Goal: Book appointment/travel/reservation

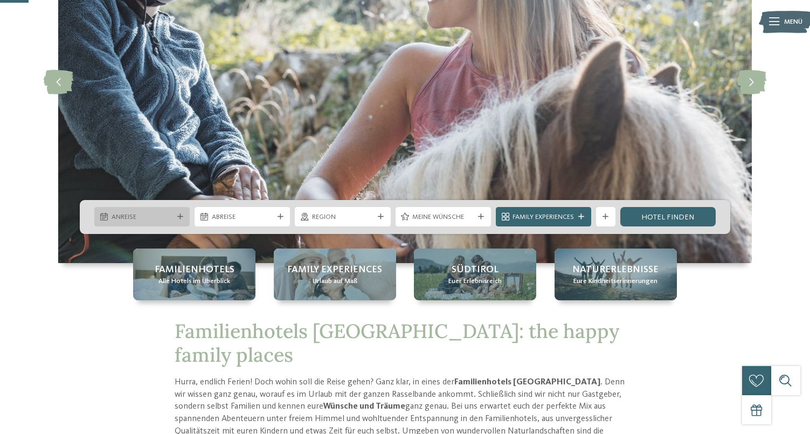
click at [179, 216] on icon at bounding box center [180, 217] width 6 height 6
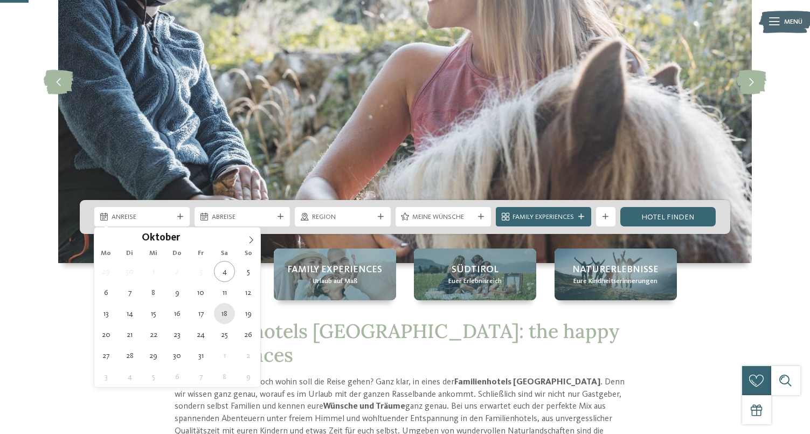
type div "[DATE]"
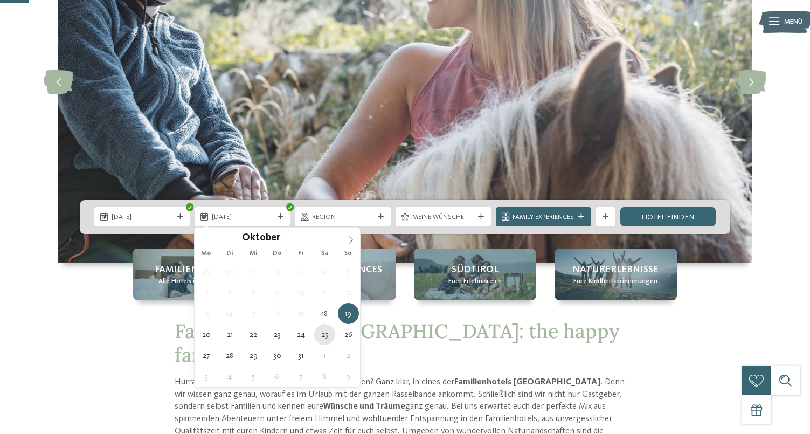
type div "[DATE]"
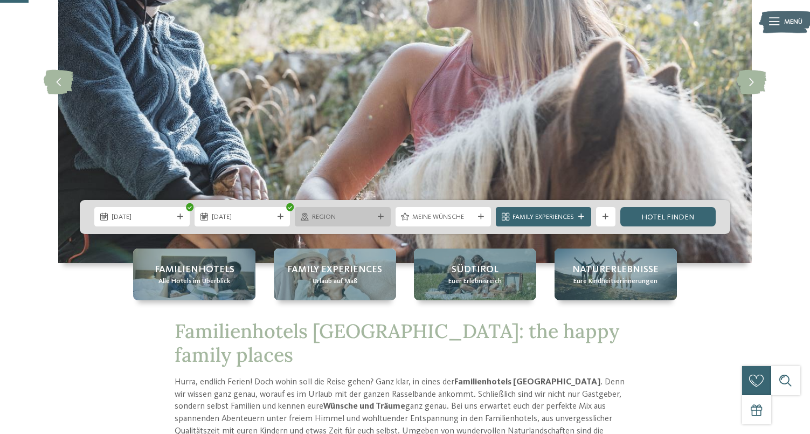
click at [317, 222] on span "Region" at bounding box center [342, 217] width 61 height 10
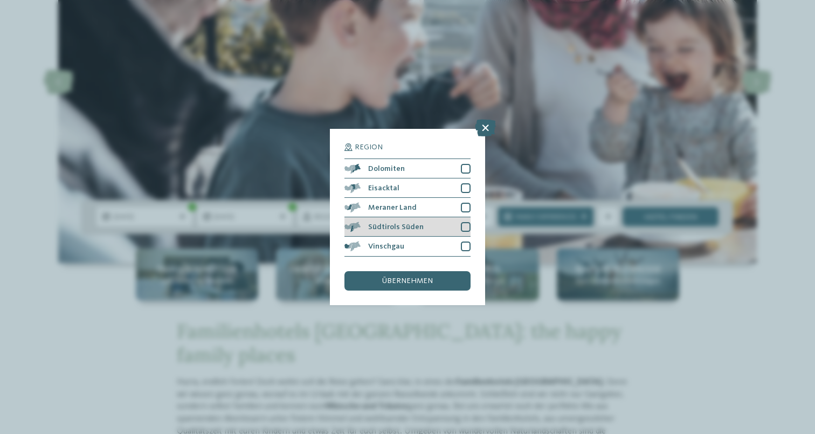
click at [466, 222] on div at bounding box center [466, 227] width 10 height 10
click at [464, 203] on div at bounding box center [466, 208] width 10 height 10
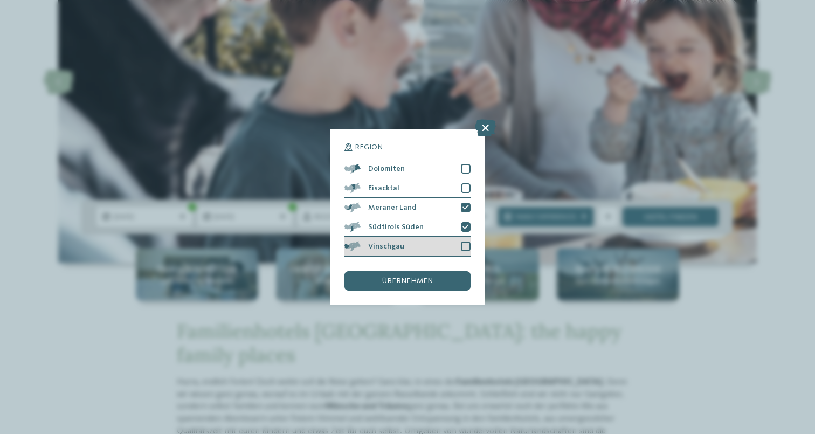
click at [459, 237] on div "Vinschgau" at bounding box center [408, 246] width 126 height 19
click at [446, 221] on div "Region Dolomiten Eisacktal" at bounding box center [408, 216] width 126 height 147
click at [439, 271] on div "übernehmen" at bounding box center [408, 280] width 126 height 19
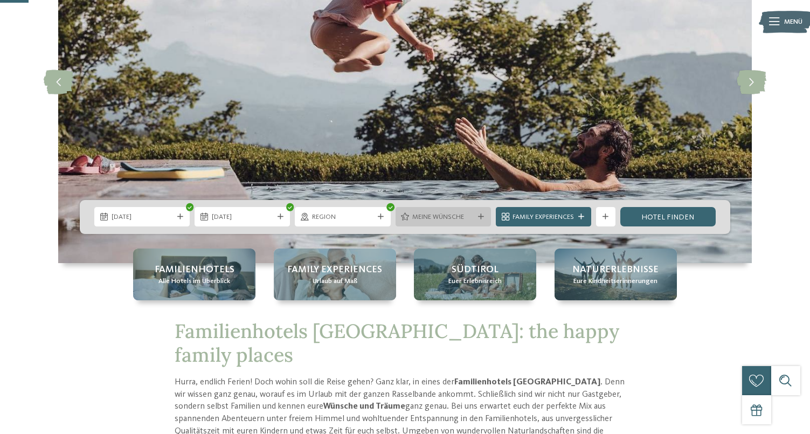
click at [436, 219] on span "Meine Wünsche" at bounding box center [443, 217] width 61 height 10
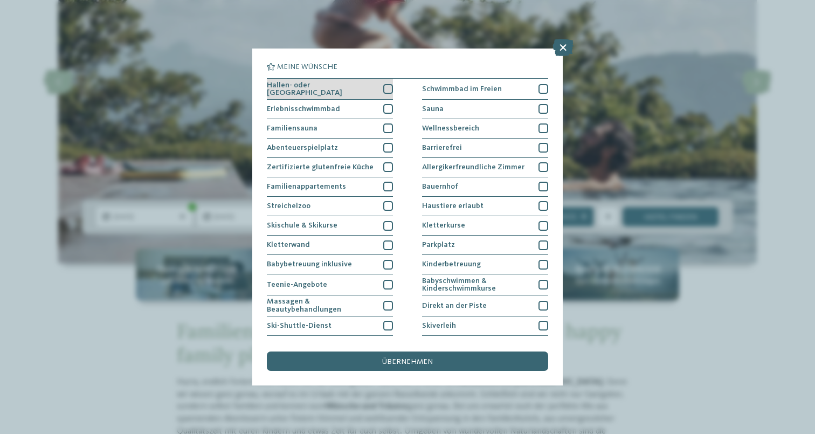
click at [386, 86] on div at bounding box center [388, 89] width 10 height 10
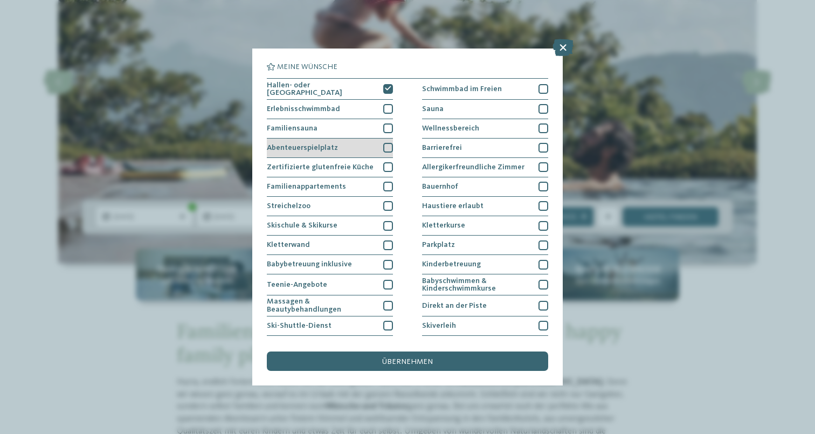
click at [383, 149] on div at bounding box center [388, 148] width 10 height 10
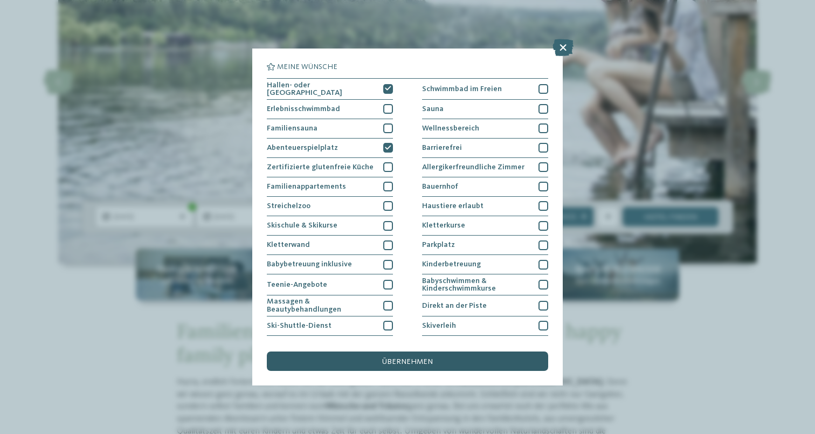
click at [473, 352] on div "übernehmen" at bounding box center [407, 361] width 281 height 19
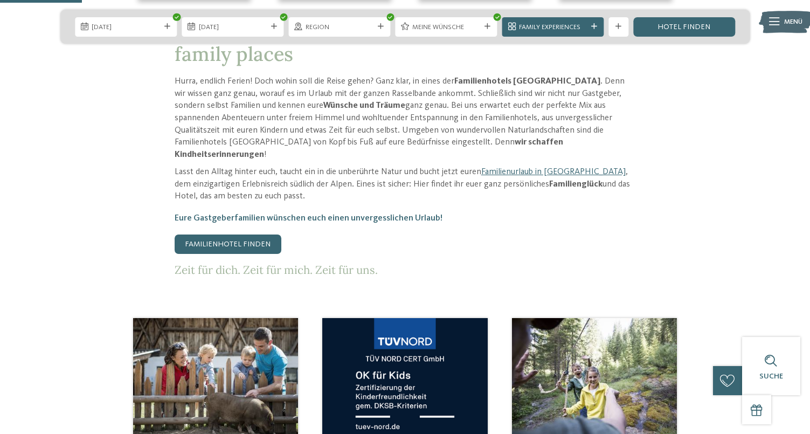
scroll to position [217, 0]
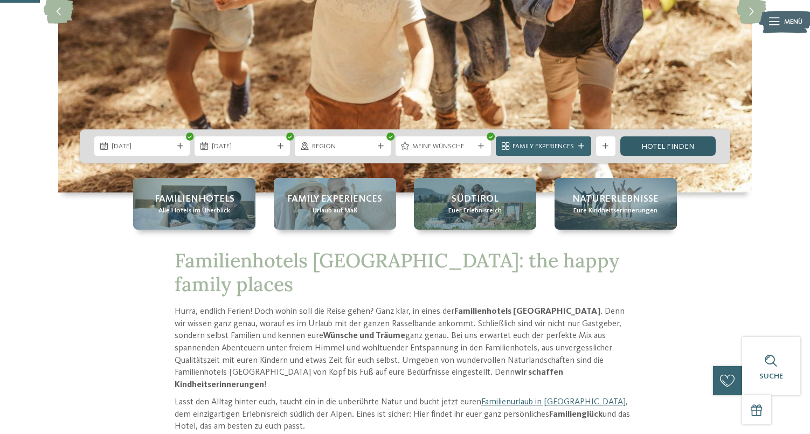
click at [683, 149] on link "Hotel finden" at bounding box center [668, 145] width 95 height 19
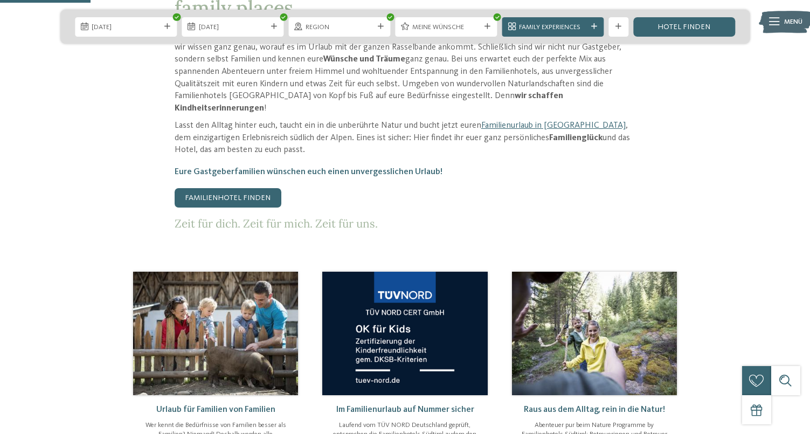
scroll to position [140, 0]
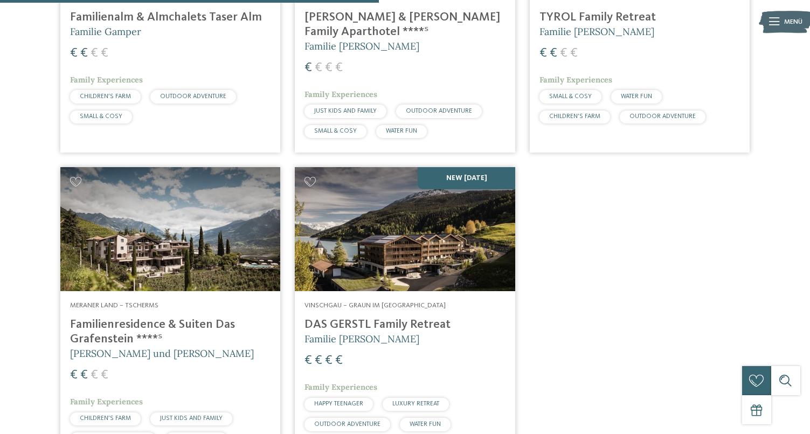
scroll to position [578, 0]
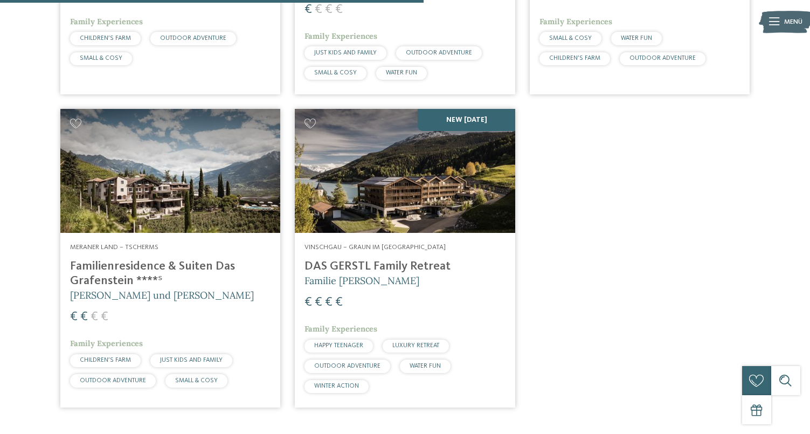
click at [450, 187] on img at bounding box center [405, 171] width 220 height 124
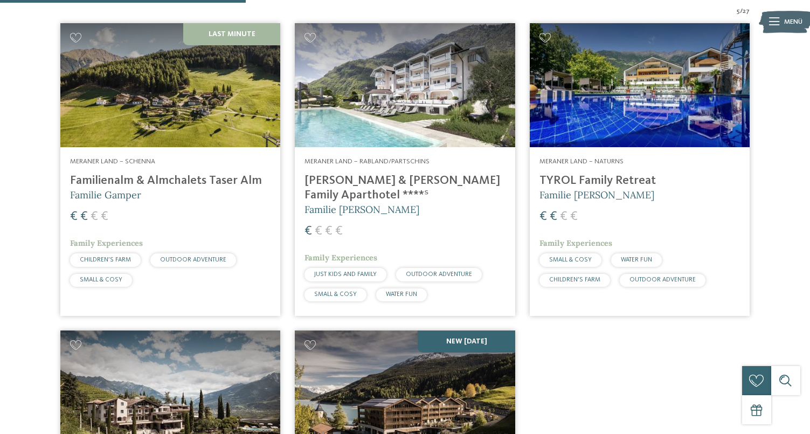
scroll to position [264, 0]
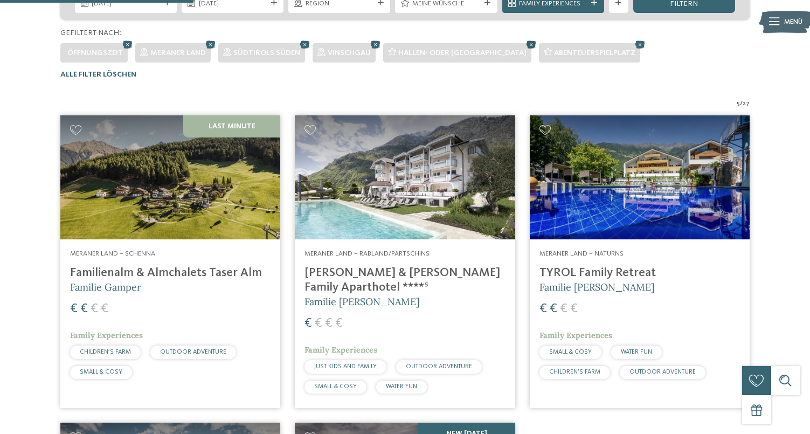
click at [525, 42] on icon at bounding box center [532, 44] width 15 height 13
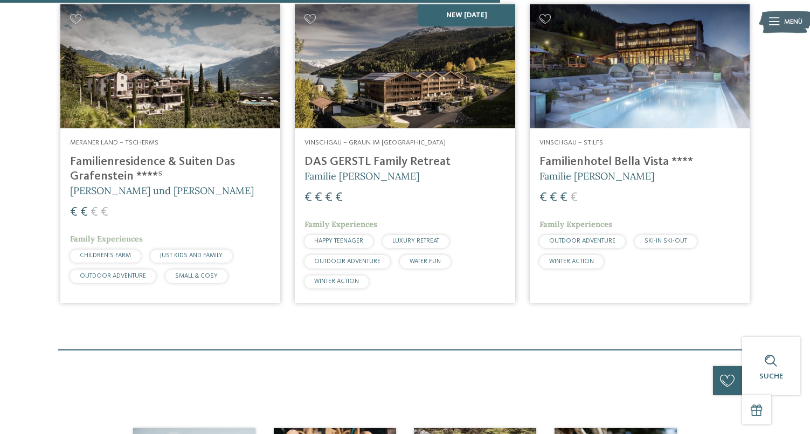
scroll to position [590, 0]
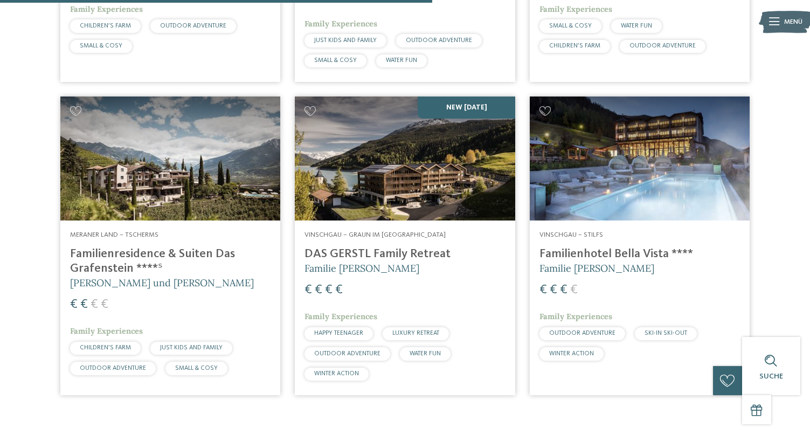
click at [693, 143] on img at bounding box center [640, 159] width 220 height 124
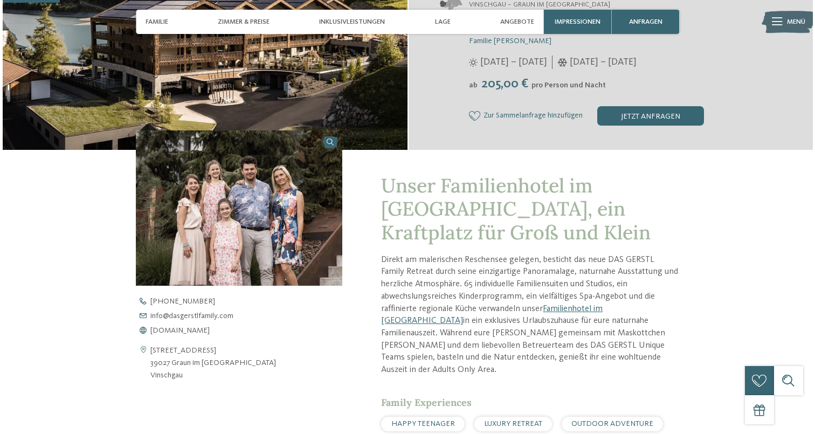
scroll to position [24, 0]
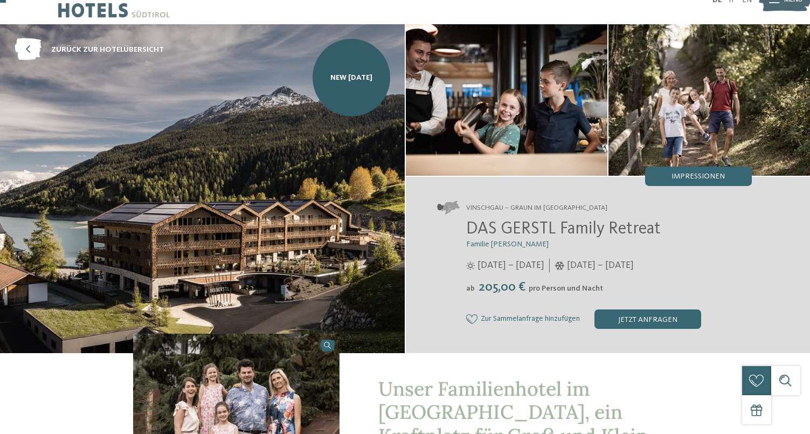
click at [352, 235] on img at bounding box center [202, 188] width 405 height 329
click at [664, 176] on div "Impressionen" at bounding box center [698, 176] width 107 height 19
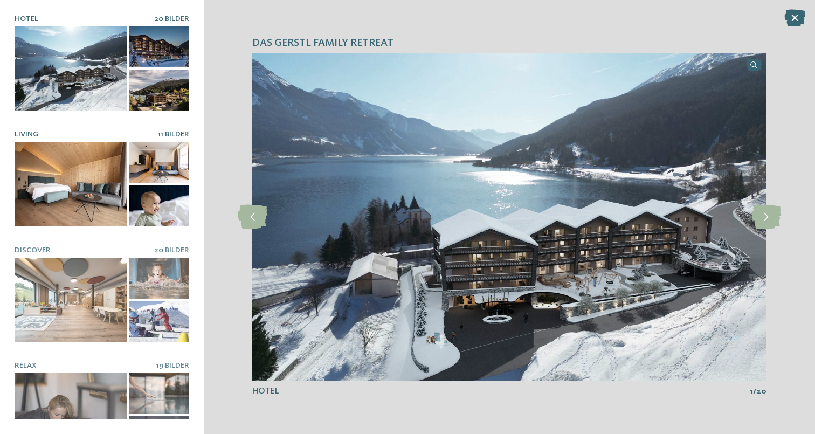
click at [121, 209] on div at bounding box center [71, 184] width 113 height 85
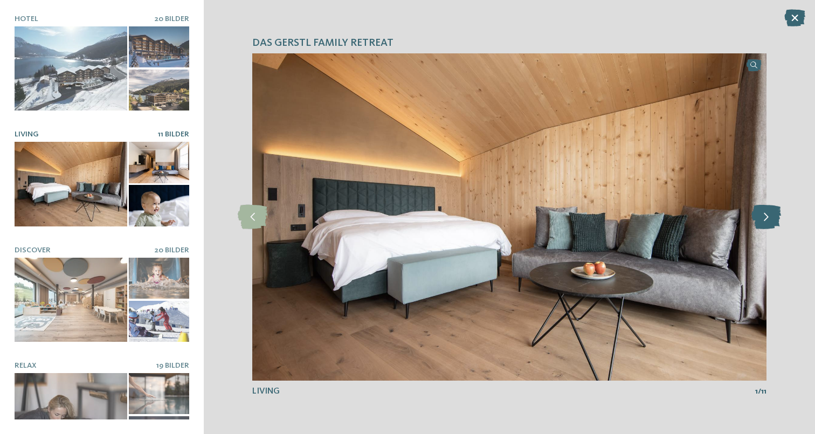
click at [763, 210] on icon at bounding box center [767, 217] width 30 height 24
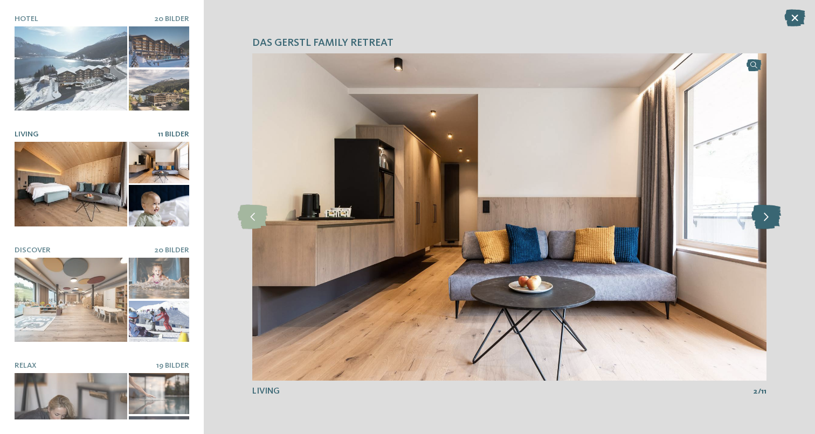
click at [765, 210] on icon at bounding box center [767, 217] width 30 height 24
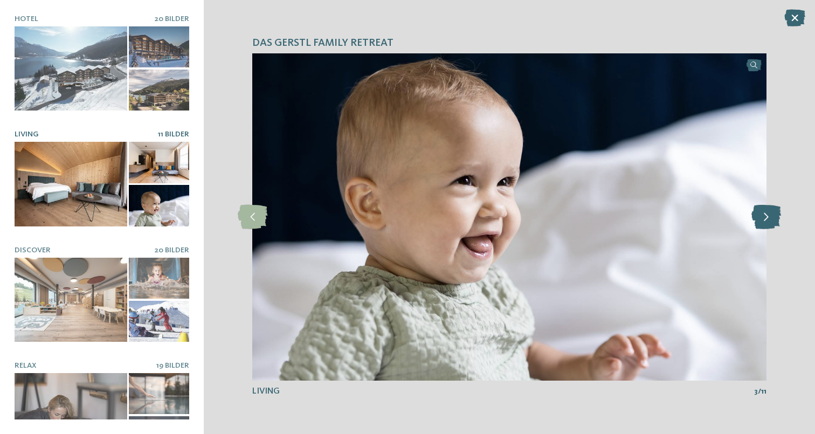
click at [765, 210] on icon at bounding box center [767, 217] width 30 height 24
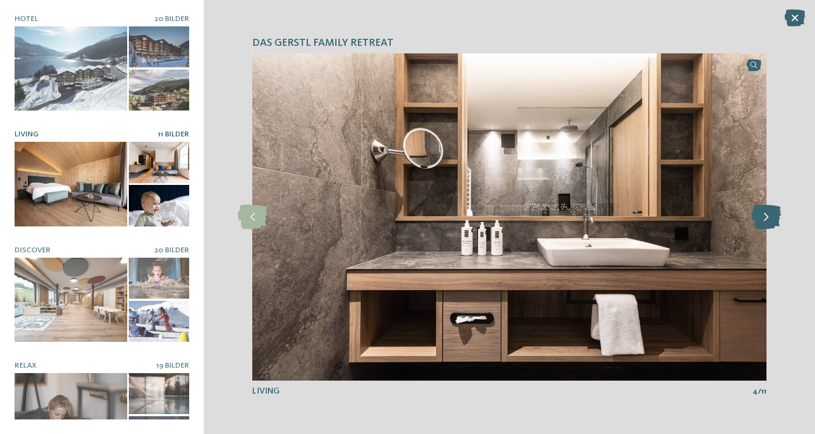
click at [765, 210] on icon at bounding box center [767, 217] width 30 height 24
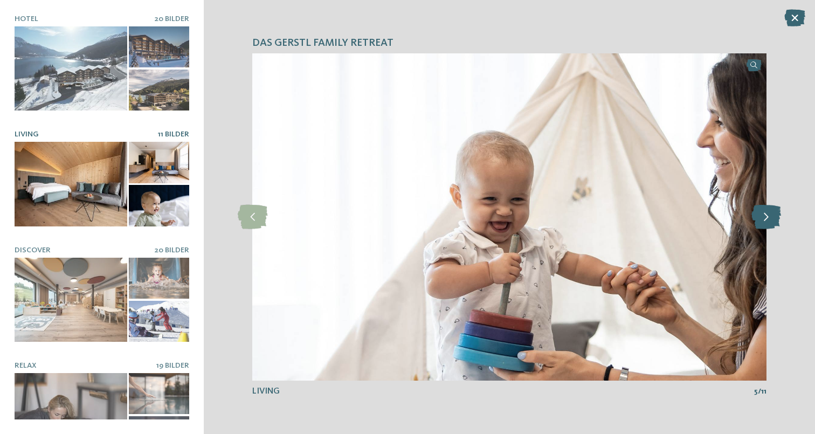
click at [765, 210] on icon at bounding box center [767, 217] width 30 height 24
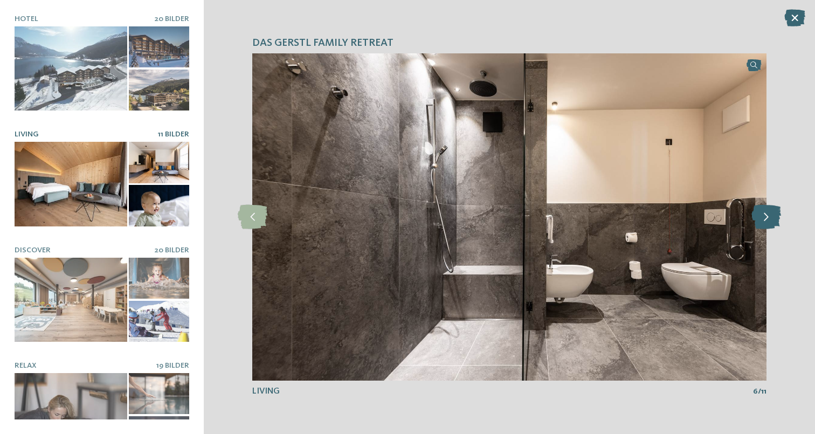
click at [765, 210] on icon at bounding box center [767, 217] width 30 height 24
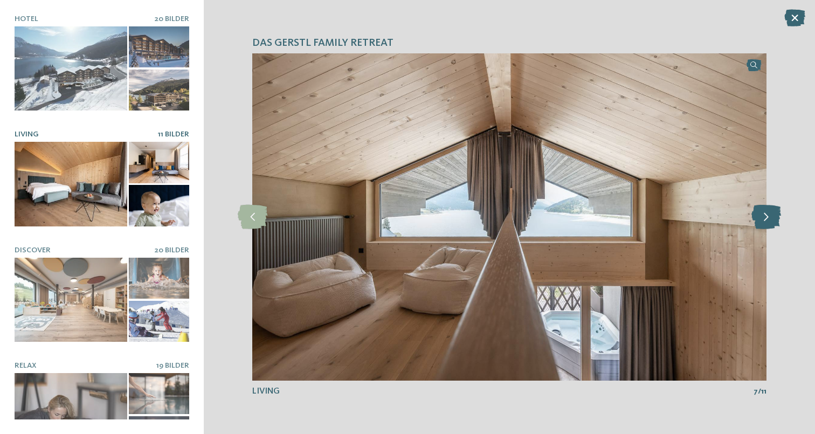
click at [765, 210] on icon at bounding box center [767, 217] width 30 height 24
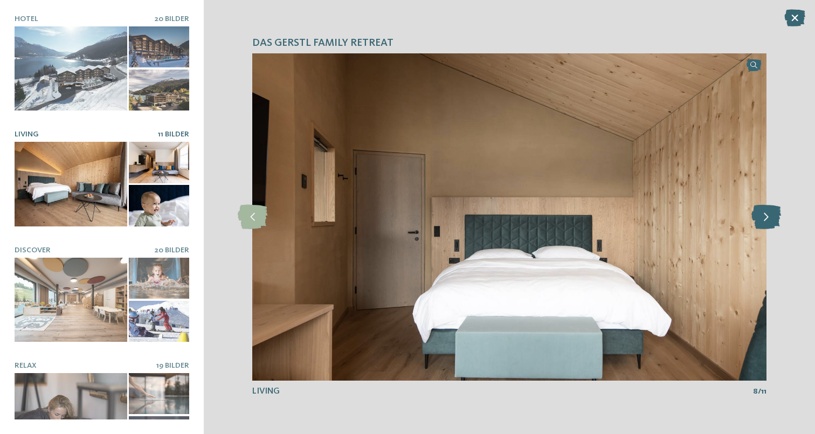
click at [765, 210] on icon at bounding box center [767, 217] width 30 height 24
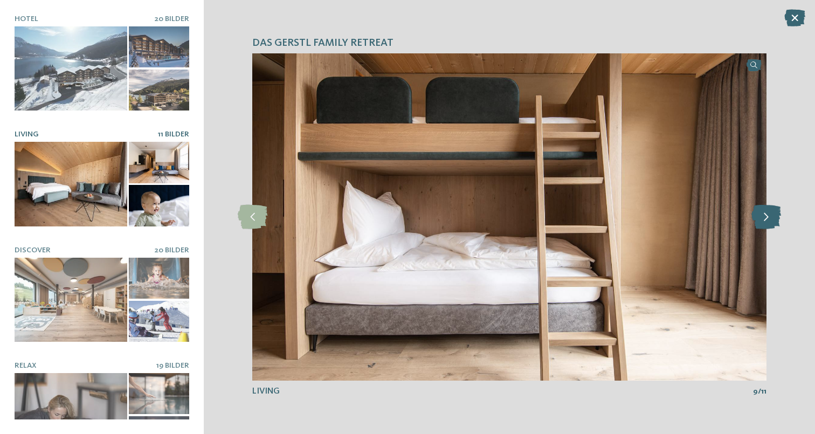
click at [765, 210] on icon at bounding box center [767, 217] width 30 height 24
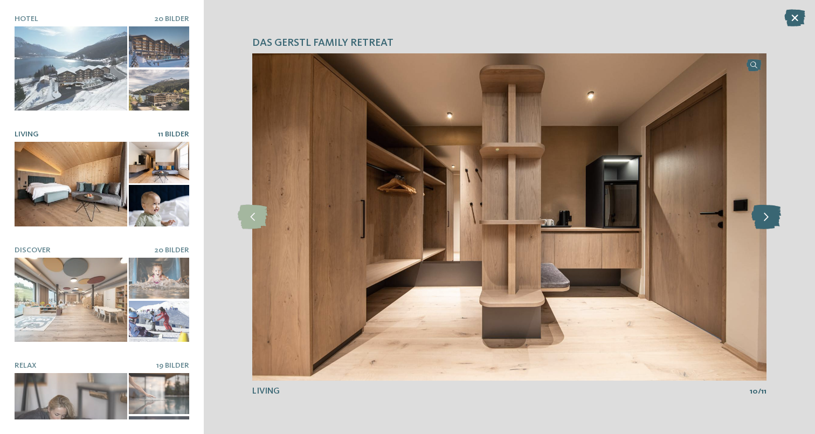
click at [765, 210] on icon at bounding box center [767, 217] width 30 height 24
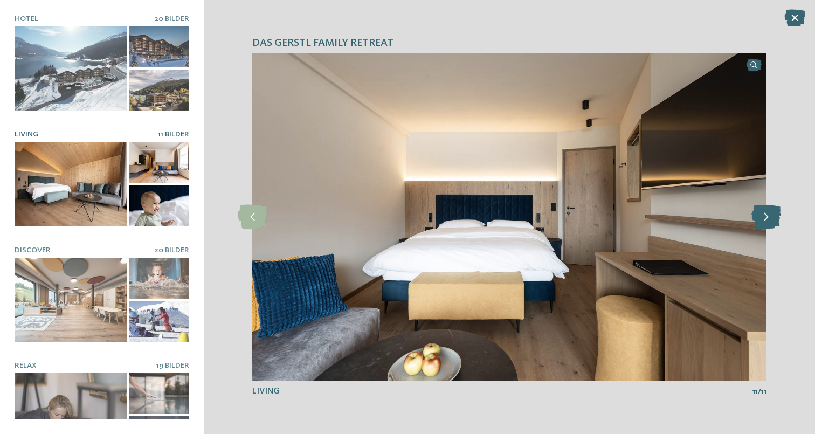
click at [765, 210] on icon at bounding box center [767, 217] width 30 height 24
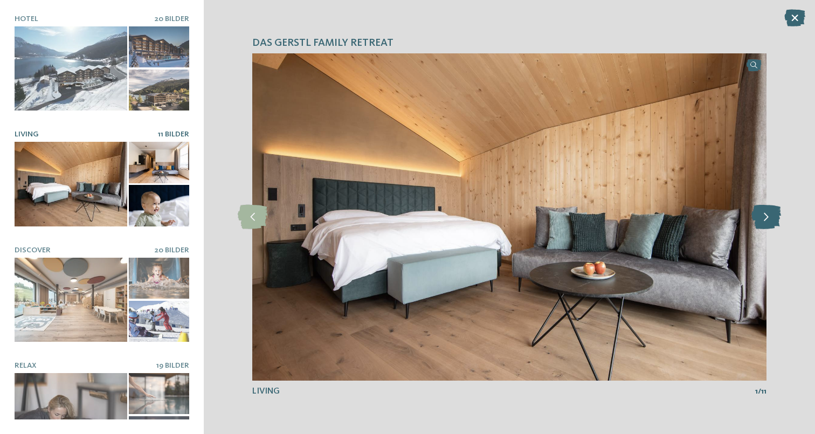
click at [765, 210] on icon at bounding box center [767, 217] width 30 height 24
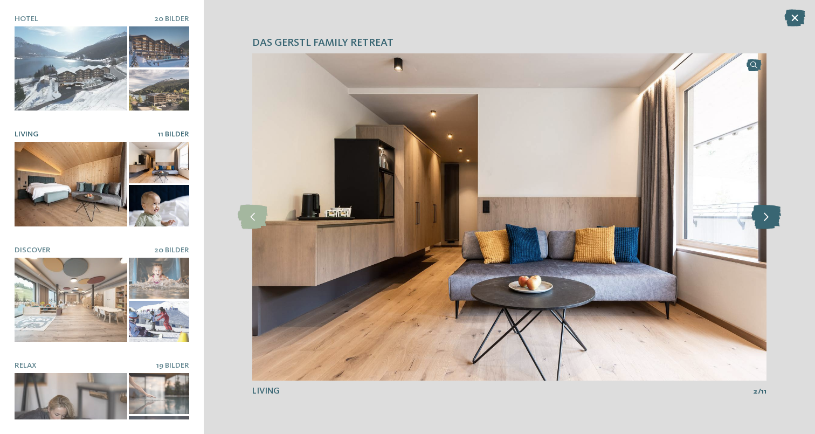
click at [765, 210] on icon at bounding box center [767, 217] width 30 height 24
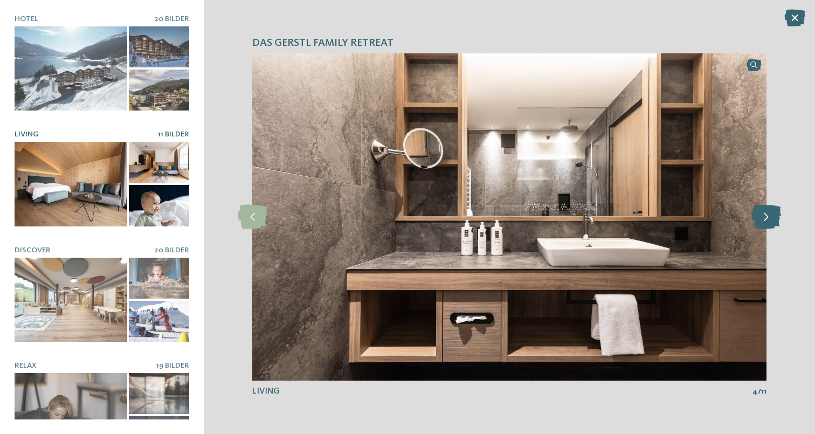
click at [765, 210] on icon at bounding box center [767, 217] width 30 height 24
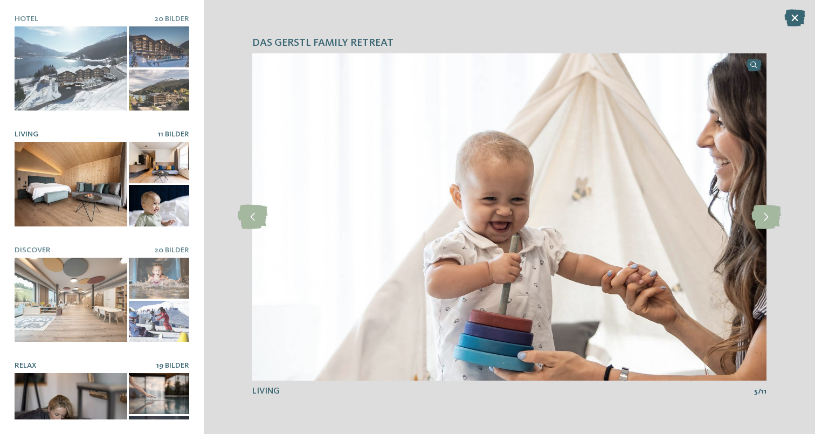
scroll to position [2, 0]
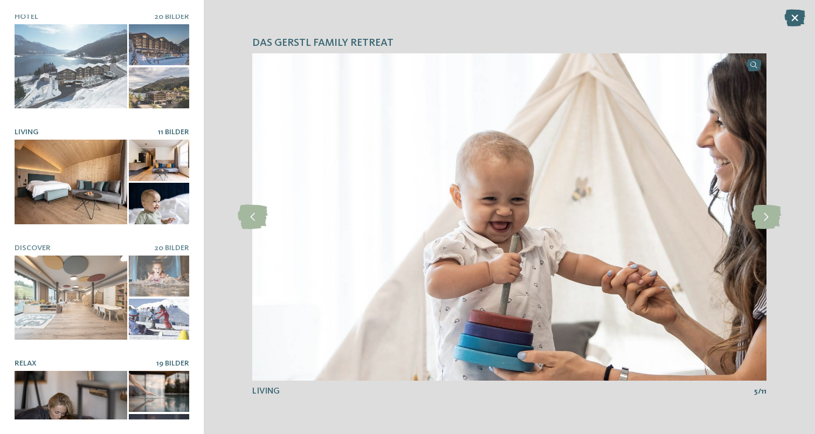
click at [102, 371] on div at bounding box center [71, 413] width 113 height 85
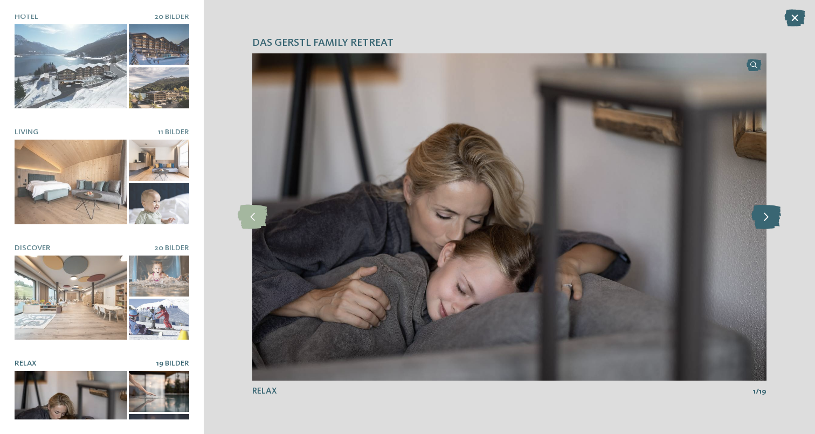
click at [771, 223] on icon at bounding box center [767, 217] width 30 height 24
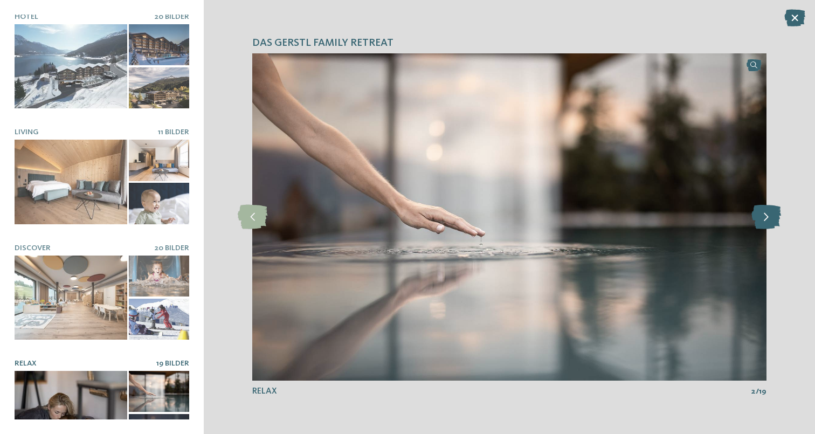
click at [771, 223] on icon at bounding box center [767, 217] width 30 height 24
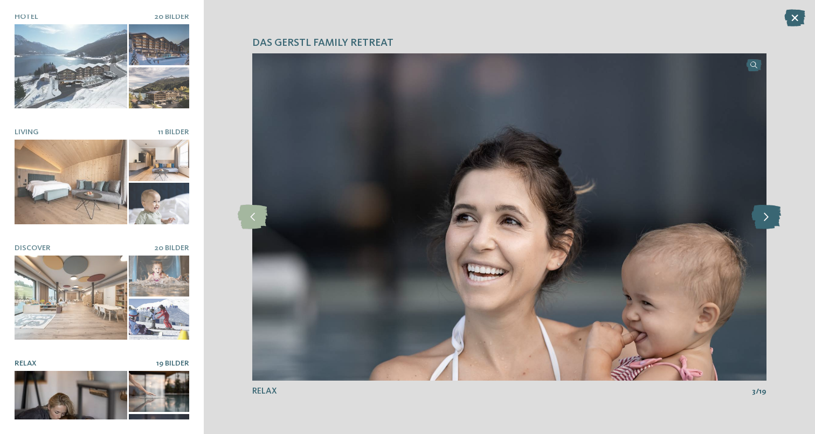
click at [771, 223] on icon at bounding box center [767, 217] width 30 height 24
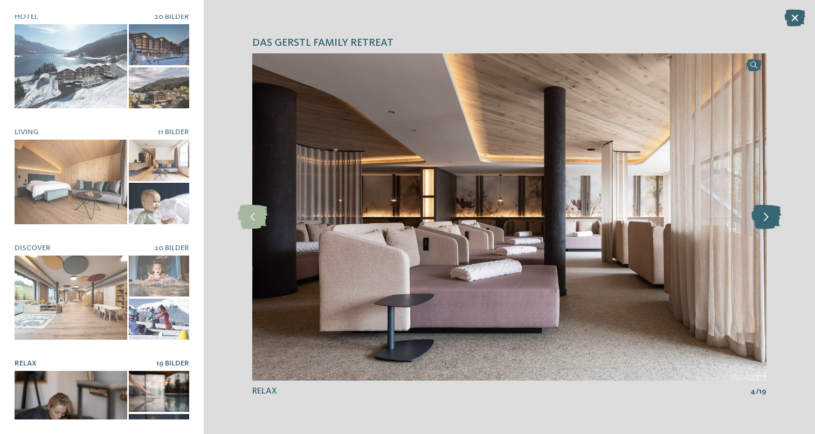
click at [771, 223] on icon at bounding box center [767, 217] width 30 height 24
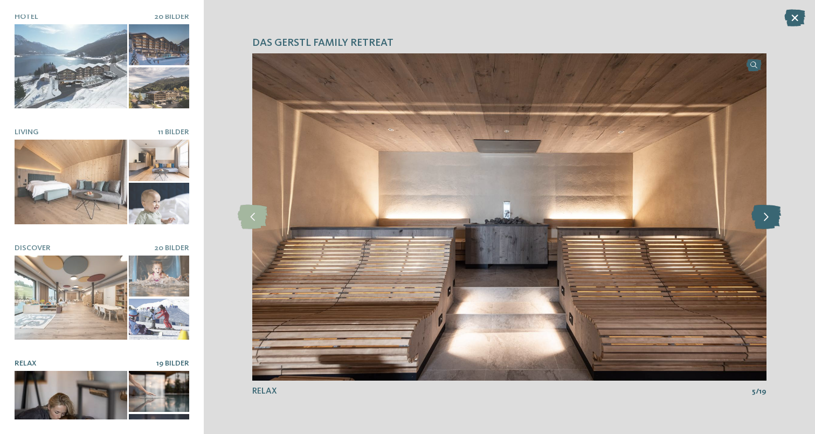
click at [771, 222] on icon at bounding box center [767, 217] width 30 height 24
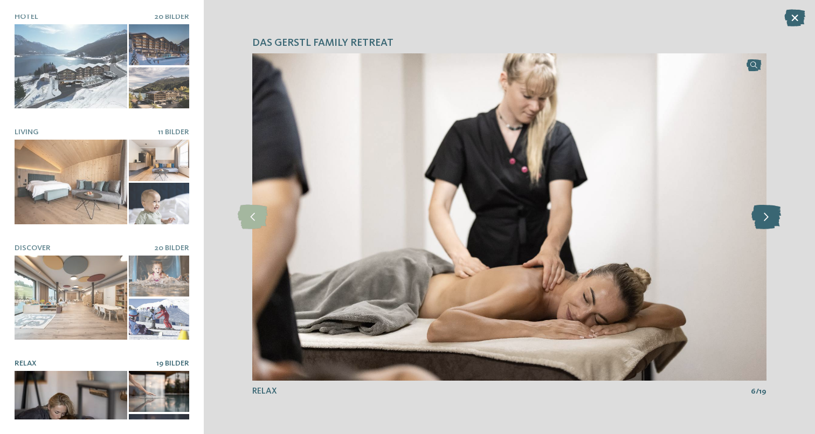
click at [771, 222] on icon at bounding box center [767, 217] width 30 height 24
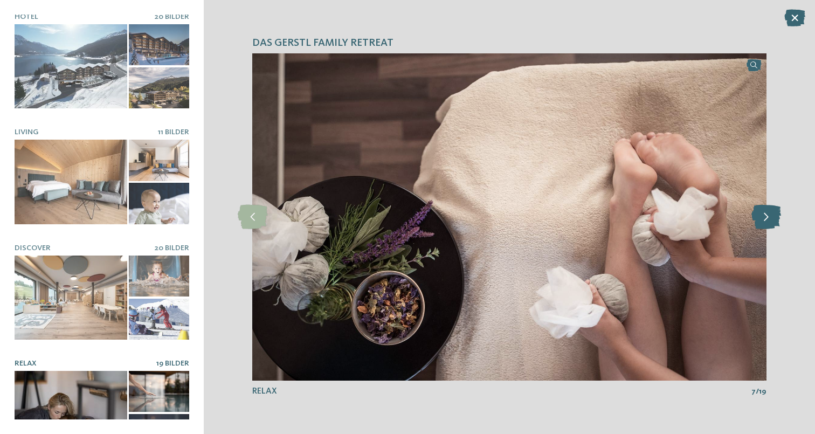
click at [771, 222] on icon at bounding box center [767, 217] width 30 height 24
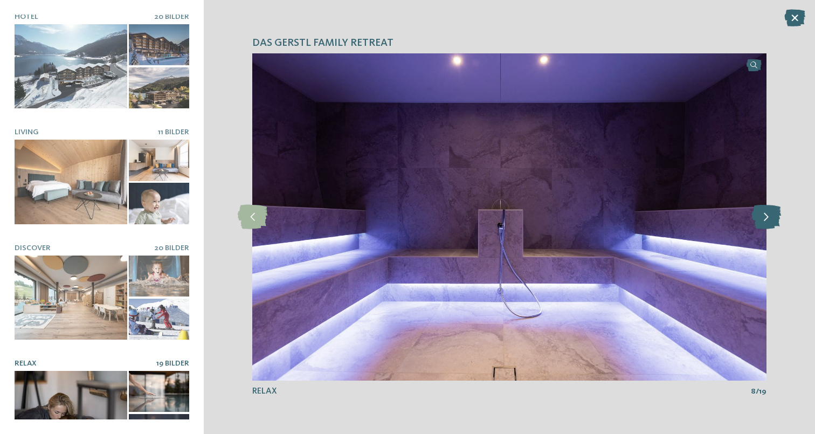
click at [771, 222] on icon at bounding box center [767, 217] width 30 height 24
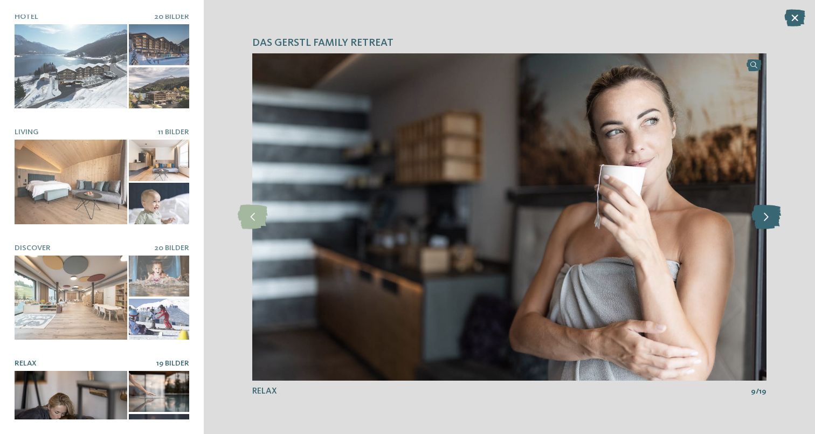
click at [771, 222] on icon at bounding box center [767, 217] width 30 height 24
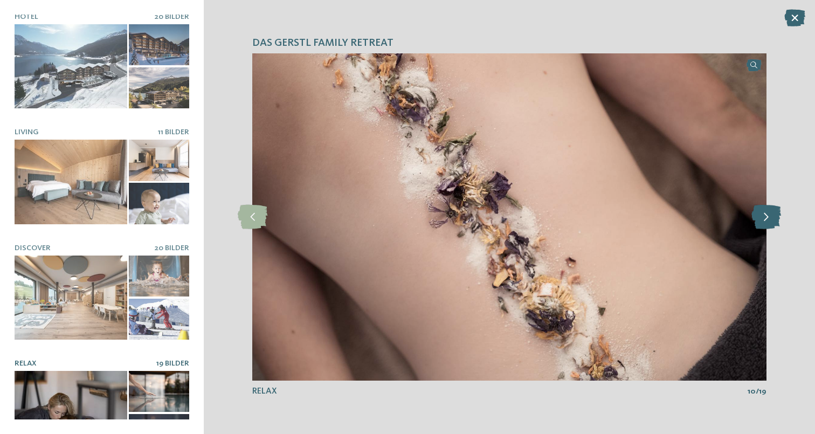
click at [772, 222] on icon at bounding box center [767, 217] width 30 height 24
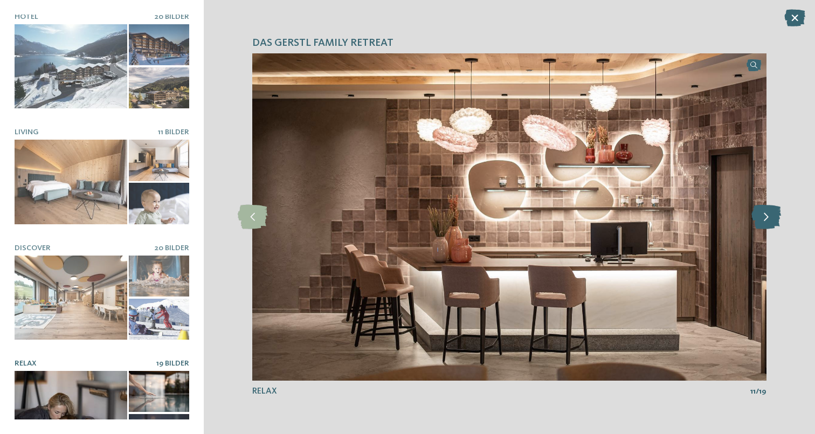
click at [772, 222] on icon at bounding box center [767, 217] width 30 height 24
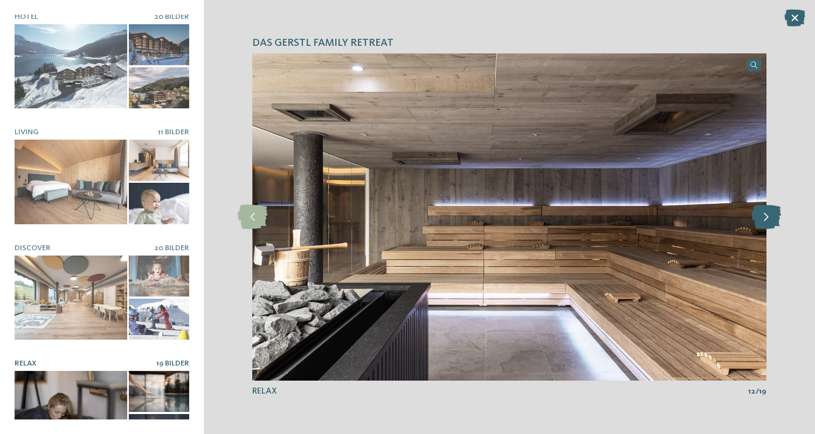
click at [772, 222] on icon at bounding box center [767, 217] width 30 height 24
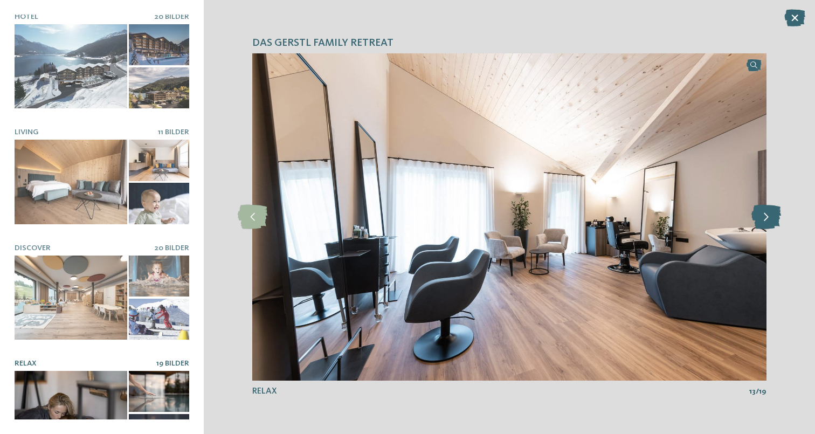
click at [772, 222] on icon at bounding box center [767, 217] width 30 height 24
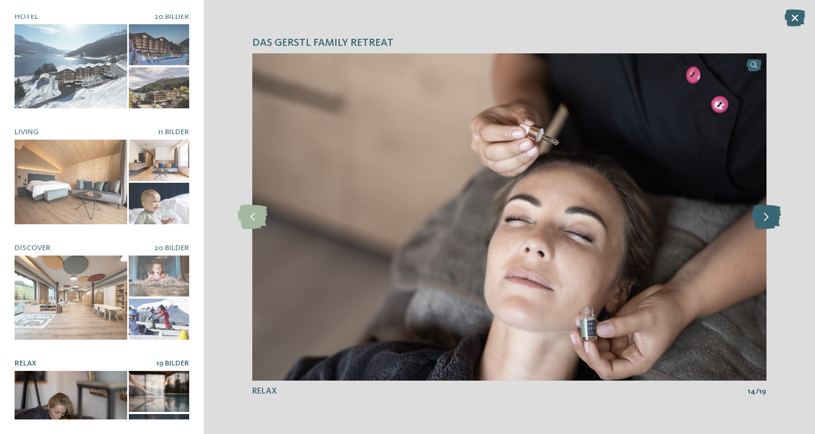
click at [772, 222] on icon at bounding box center [767, 217] width 30 height 24
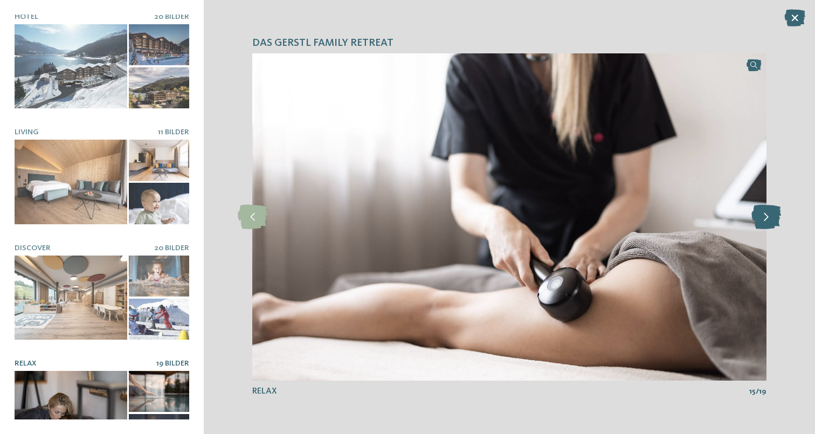
click at [772, 222] on icon at bounding box center [767, 217] width 30 height 24
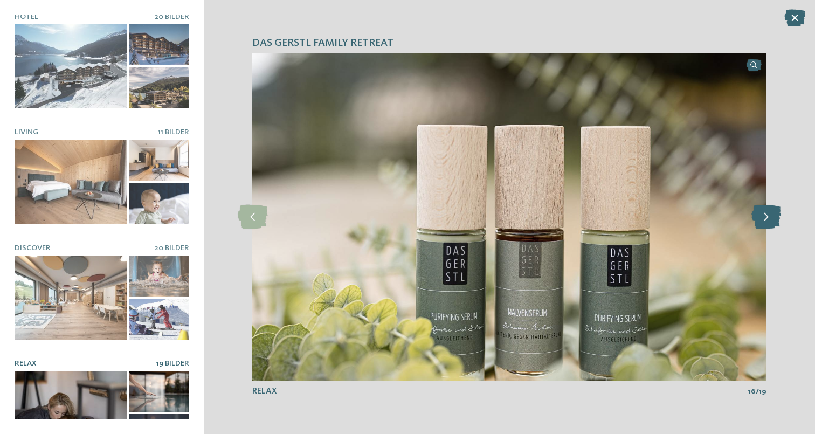
click at [772, 222] on icon at bounding box center [767, 217] width 30 height 24
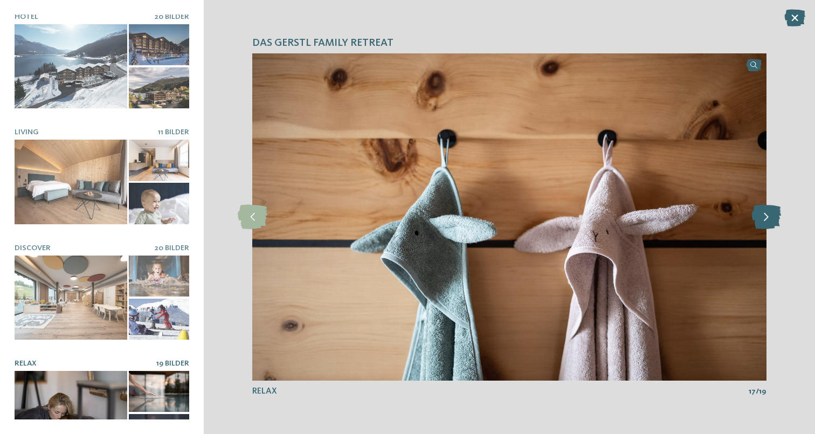
click at [772, 222] on icon at bounding box center [767, 217] width 30 height 24
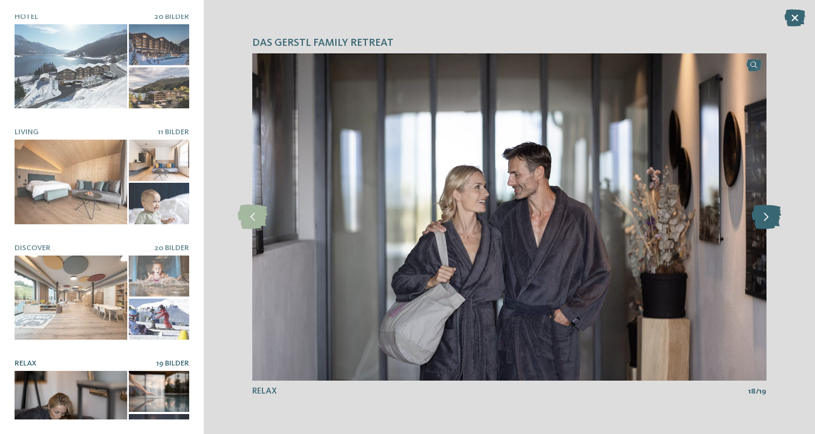
click at [772, 222] on icon at bounding box center [767, 217] width 30 height 24
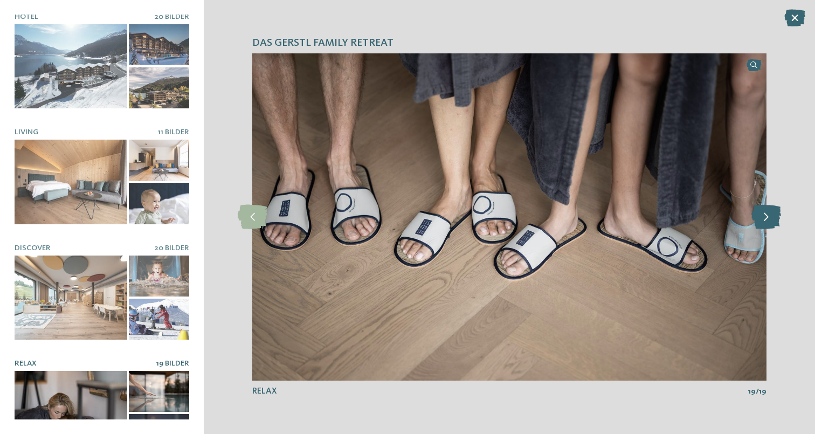
click at [772, 222] on icon at bounding box center [767, 217] width 30 height 24
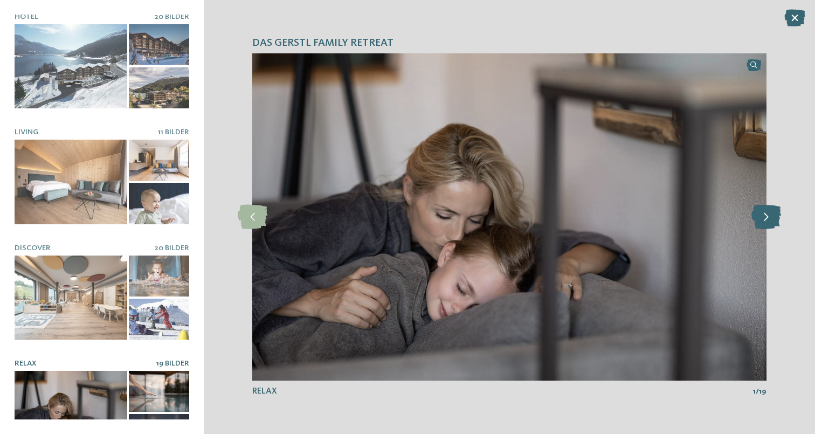
click at [771, 222] on icon at bounding box center [767, 217] width 30 height 24
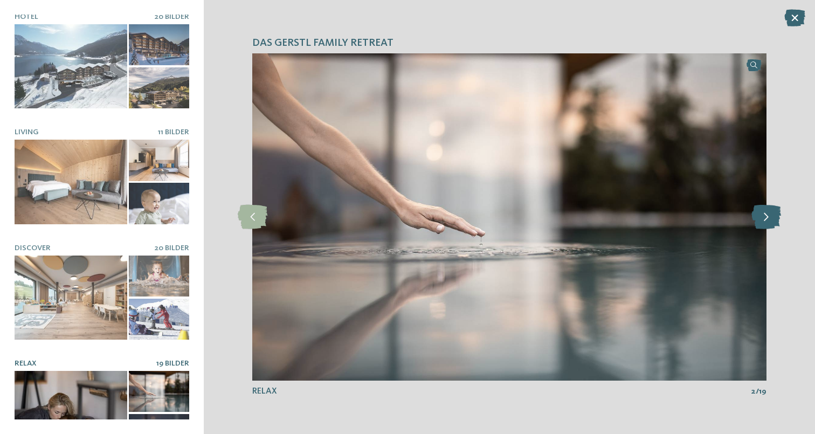
click at [771, 222] on icon at bounding box center [767, 217] width 30 height 24
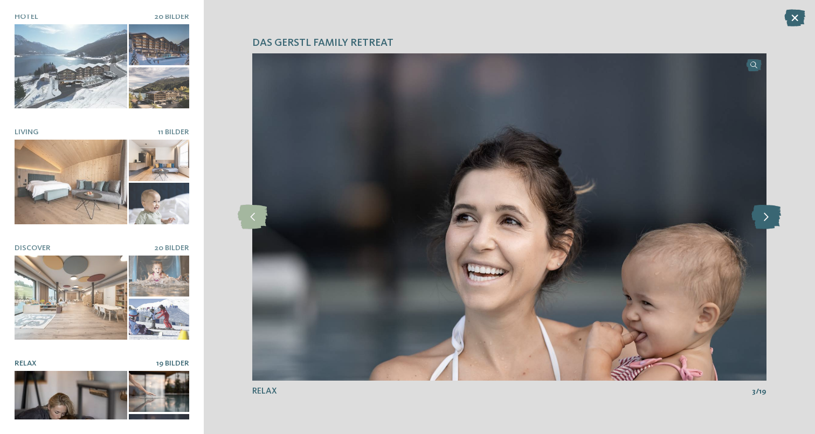
click at [771, 222] on icon at bounding box center [767, 217] width 30 height 24
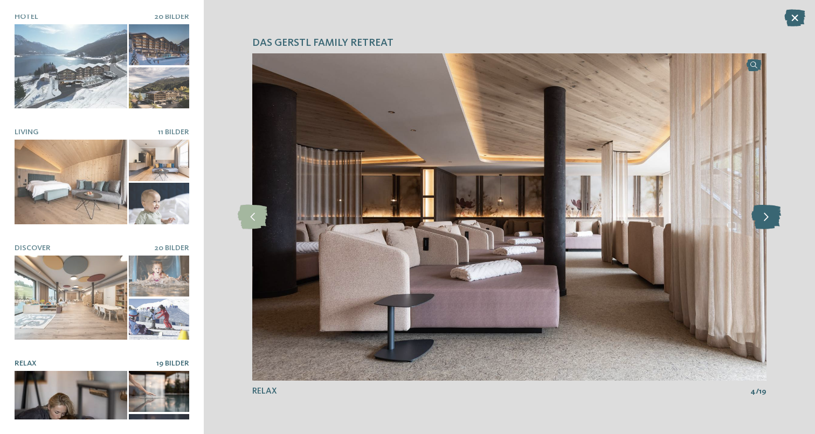
click at [771, 222] on icon at bounding box center [767, 217] width 30 height 24
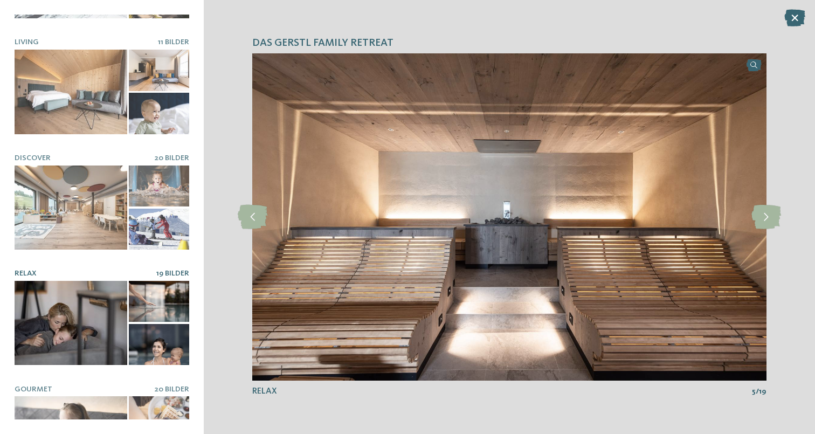
scroll to position [139, 0]
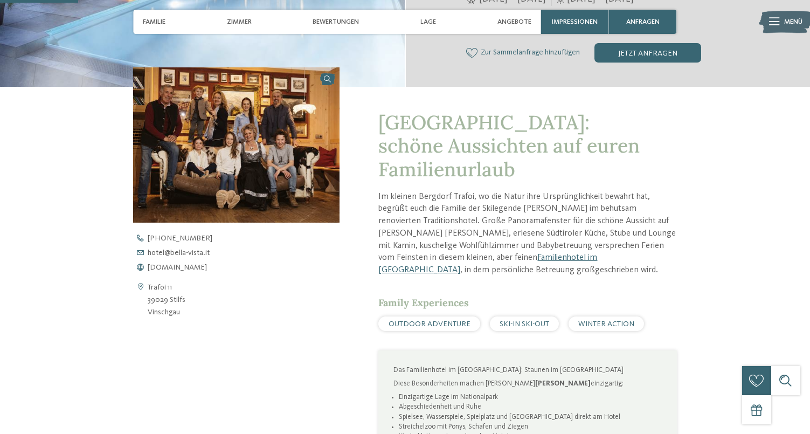
scroll to position [288, 0]
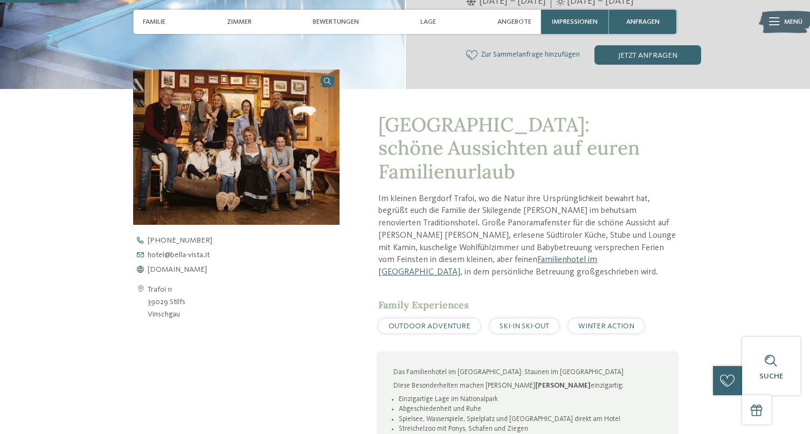
drag, startPoint x: 181, startPoint y: 313, endPoint x: 145, endPoint y: 290, distance: 43.4
click at [145, 290] on div "Trafoi 11 39029 Stilfs Vinschgau" at bounding box center [236, 301] width 207 height 37
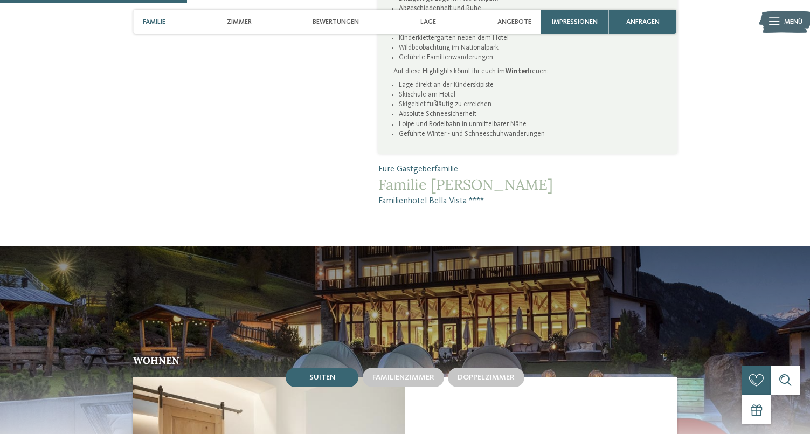
scroll to position [890, 0]
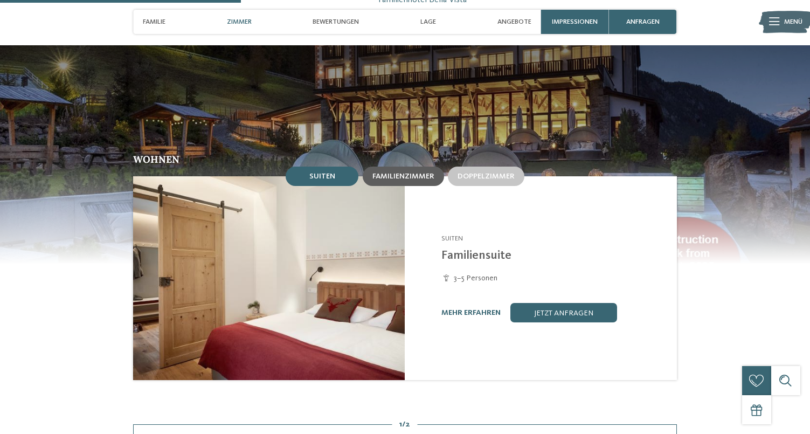
click at [392, 173] on span "Familienzimmer" at bounding box center [404, 177] width 62 height 8
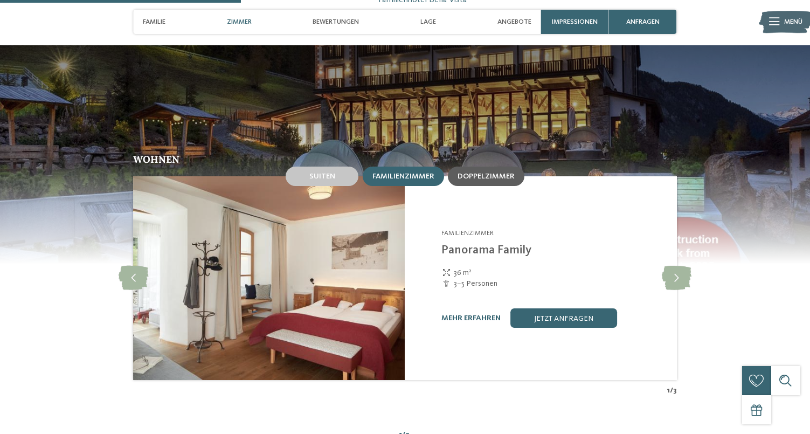
click at [485, 173] on span "Doppelzimmer" at bounding box center [486, 177] width 57 height 8
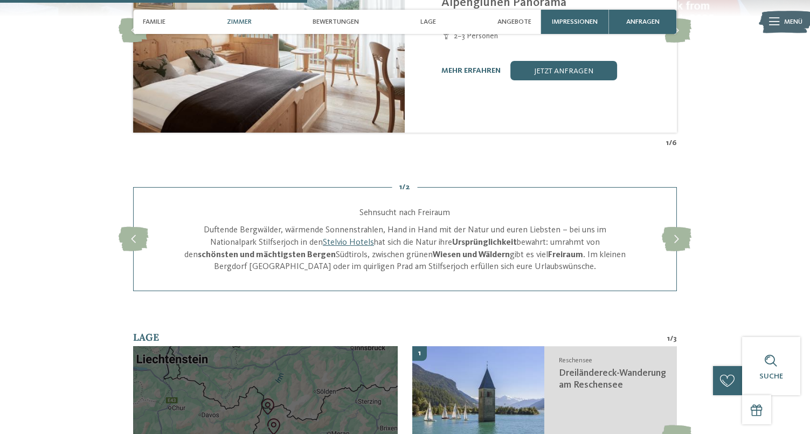
scroll to position [1340, 0]
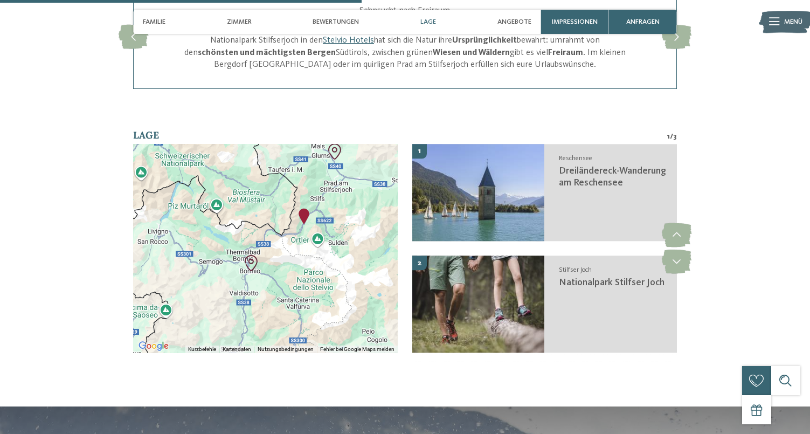
drag, startPoint x: 258, startPoint y: 275, endPoint x: 306, endPoint y: 229, distance: 66.7
click at [306, 229] on div at bounding box center [265, 248] width 265 height 209
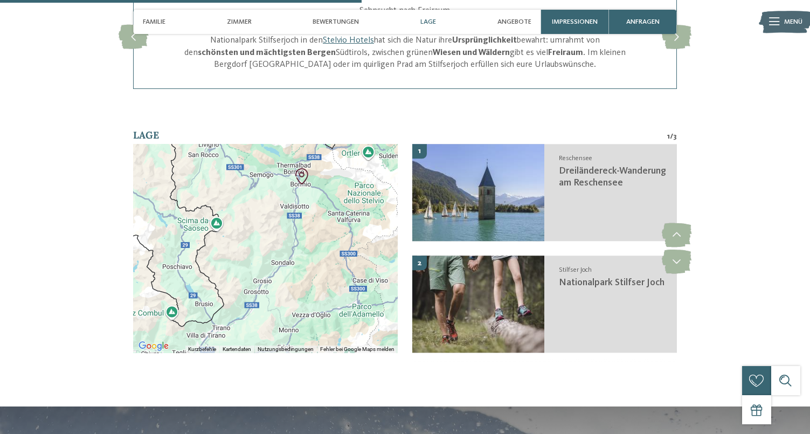
drag, startPoint x: 289, startPoint y: 251, endPoint x: 340, endPoint y: 163, distance: 101.7
click at [340, 163] on div at bounding box center [265, 248] width 265 height 209
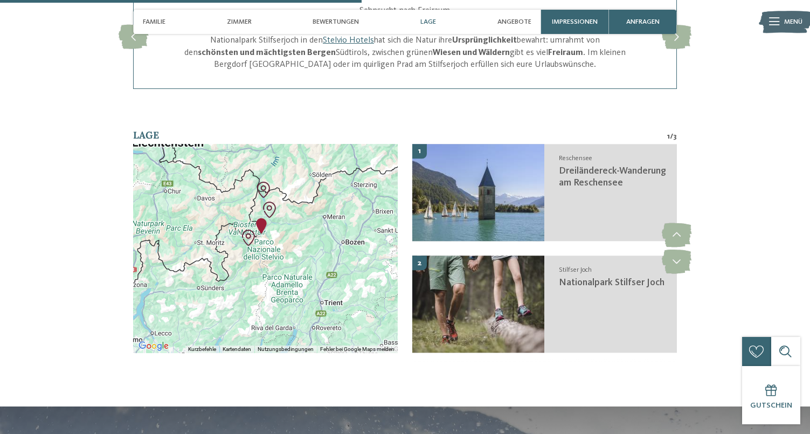
drag, startPoint x: 382, startPoint y: 193, endPoint x: 306, endPoint y: 251, distance: 95.3
click at [306, 251] on div at bounding box center [265, 248] width 265 height 209
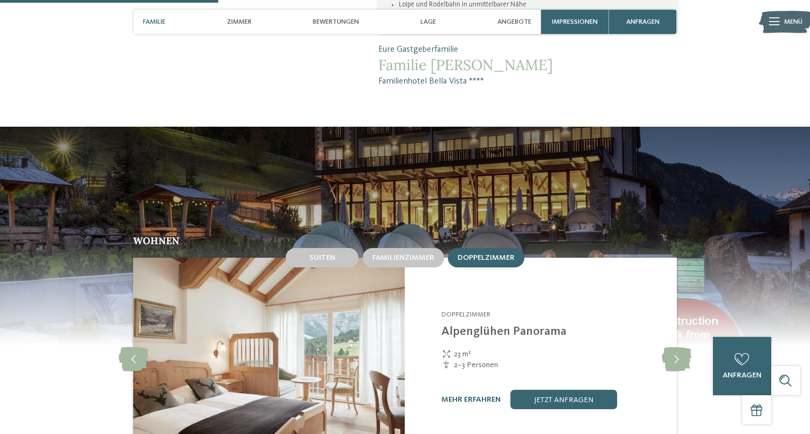
scroll to position [780, 0]
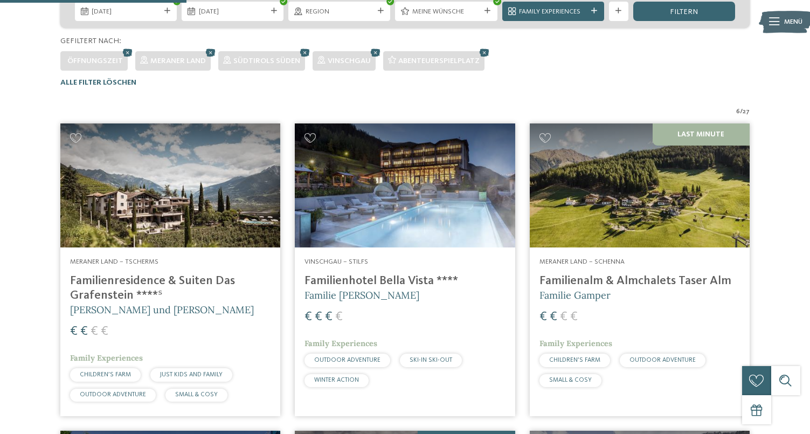
scroll to position [244, 0]
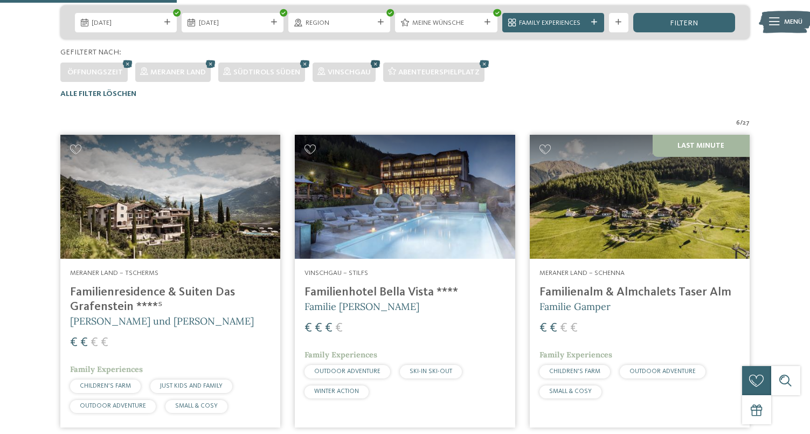
click at [372, 62] on icon at bounding box center [376, 63] width 15 height 13
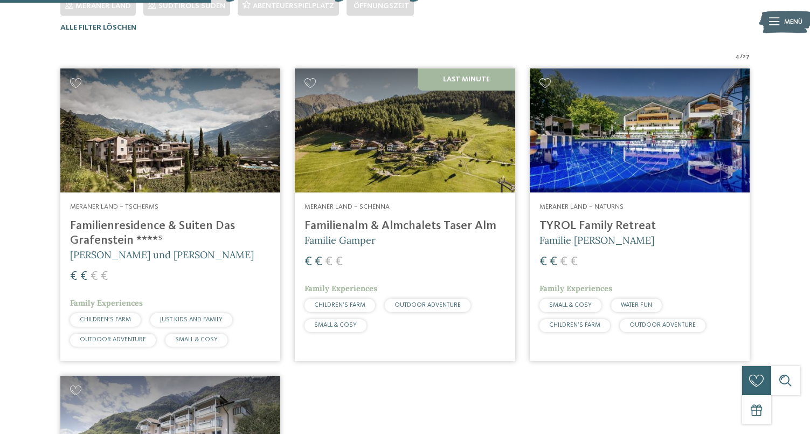
scroll to position [224, 0]
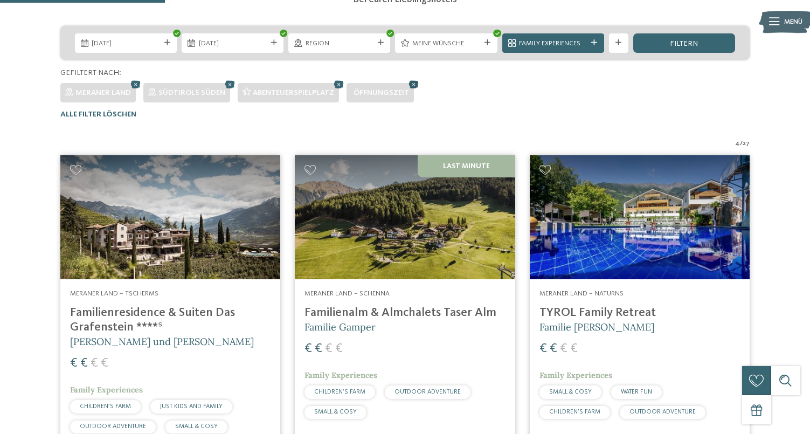
click at [414, 84] on icon at bounding box center [414, 84] width 15 height 13
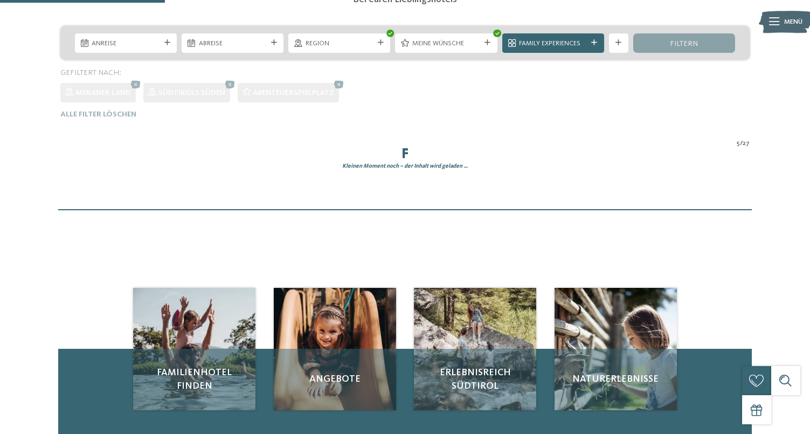
click at [414, 84] on div "Anreise Abreise Region filtern" at bounding box center [405, 72] width 806 height 93
drag, startPoint x: 414, startPoint y: 83, endPoint x: 382, endPoint y: 89, distance: 32.4
click at [414, 84] on div "Anreise Abreise Region filtern" at bounding box center [405, 72] width 806 height 93
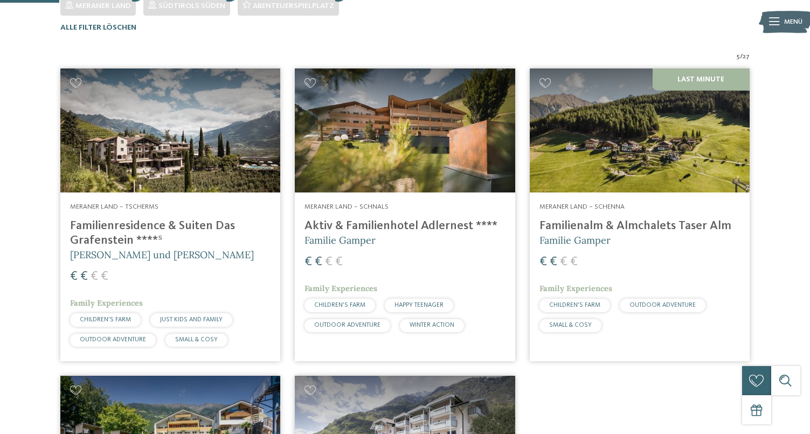
scroll to position [80, 0]
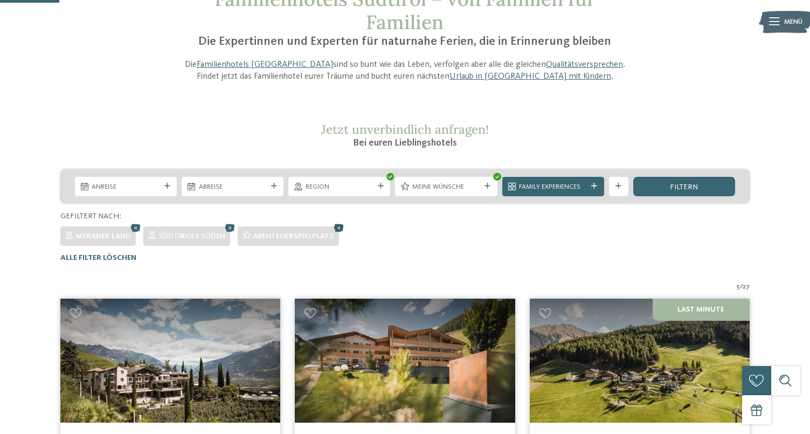
click at [339, 225] on icon at bounding box center [339, 227] width 15 height 13
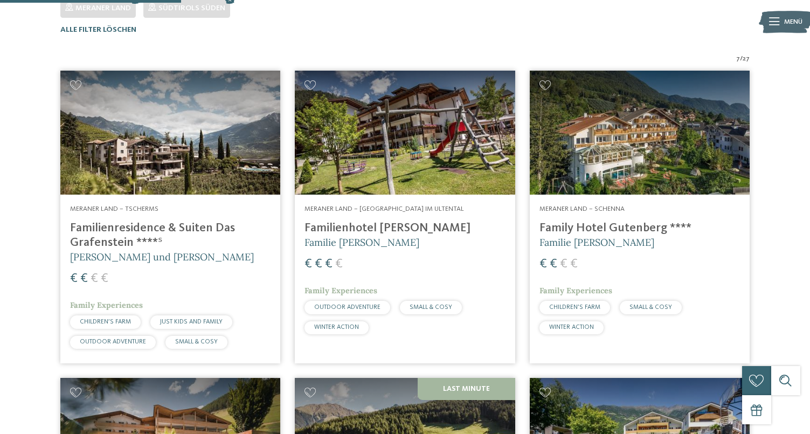
scroll to position [0, 0]
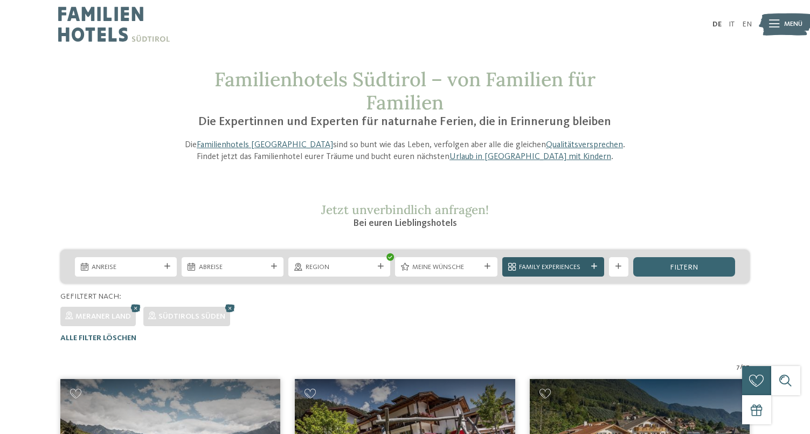
click at [534, 264] on span "Family Experiences" at bounding box center [553, 268] width 68 height 10
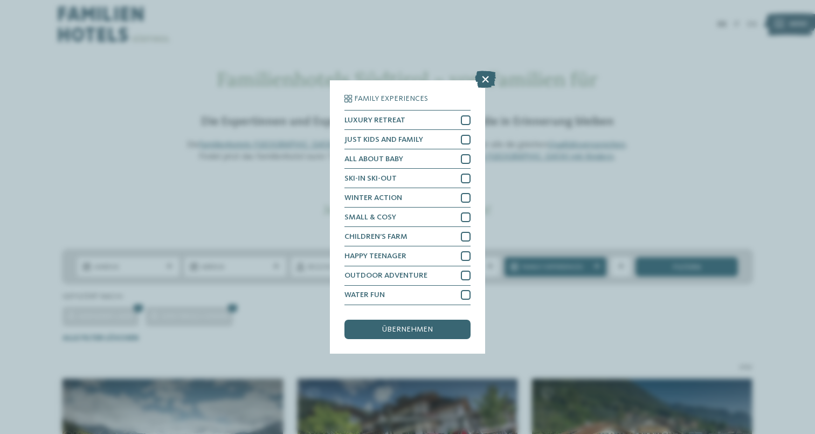
click at [557, 262] on div "Family Experiences LUXURY RETREAT JUST KIDS AND FAMILY" at bounding box center [407, 217] width 815 height 434
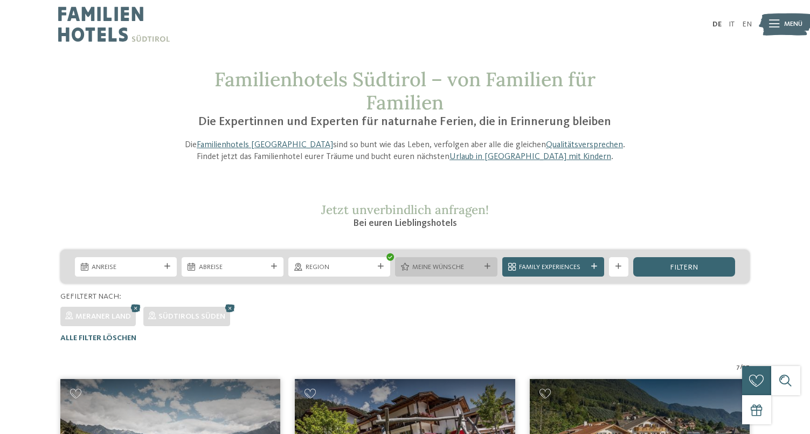
click at [470, 269] on span "Meine Wünsche" at bounding box center [447, 268] width 68 height 10
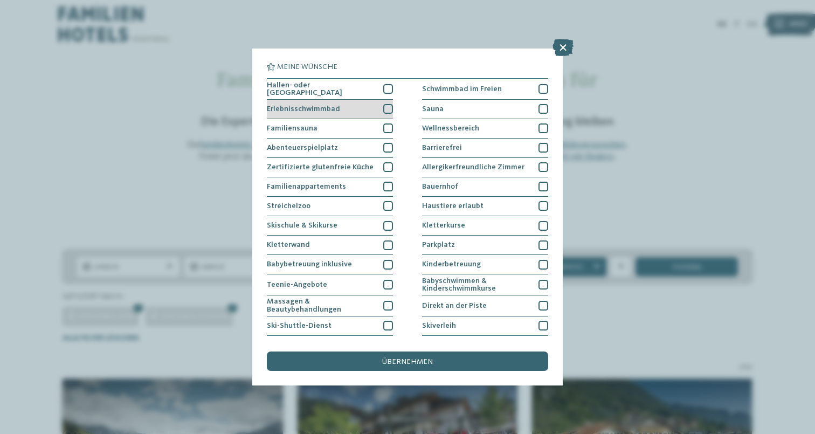
click at [384, 110] on div at bounding box center [388, 109] width 10 height 10
click at [358, 352] on div "übernehmen" at bounding box center [407, 361] width 281 height 19
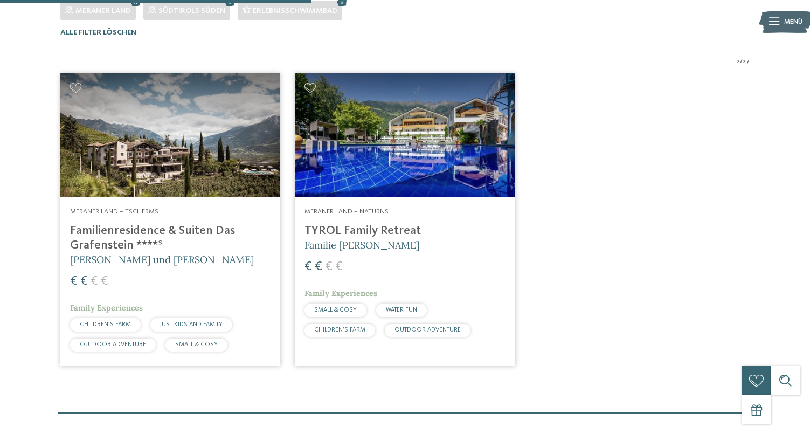
scroll to position [311, 0]
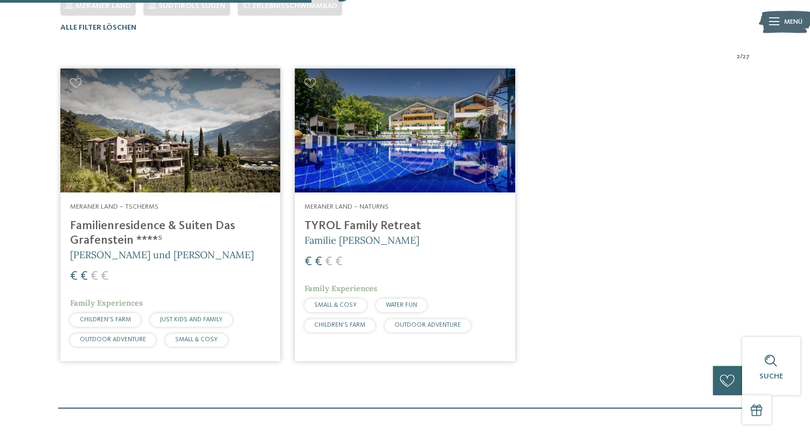
click at [230, 133] on img at bounding box center [170, 130] width 220 height 124
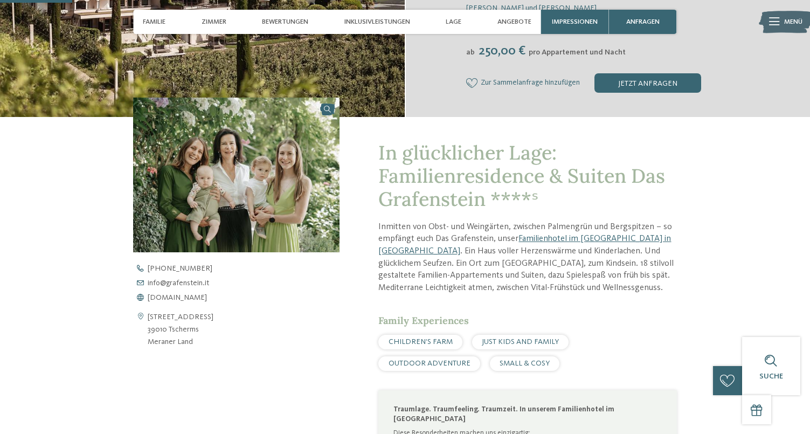
scroll to position [279, 0]
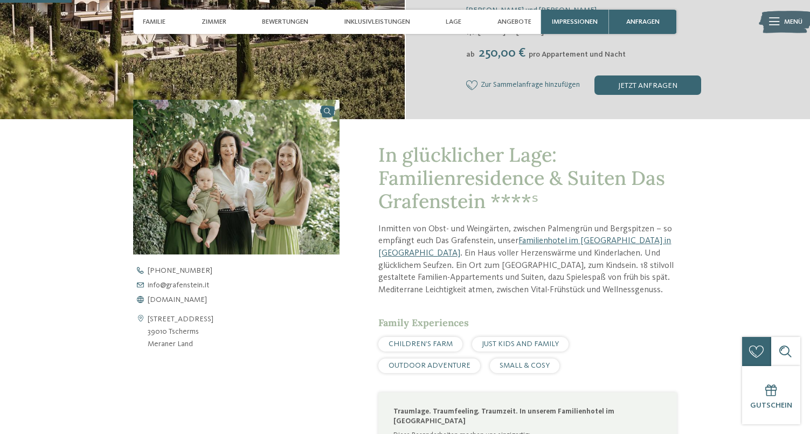
drag, startPoint x: 208, startPoint y: 349, endPoint x: 151, endPoint y: 319, distance: 64.6
click at [151, 319] on div "Raffeinweg 30/A 39010 Tscherms Meraner Land" at bounding box center [236, 331] width 207 height 37
click at [183, 324] on address "Raffeinweg 30/A 39010 Tscherms Meraner Land" at bounding box center [181, 331] width 66 height 37
drag, startPoint x: 200, startPoint y: 343, endPoint x: 149, endPoint y: 318, distance: 56.2
click at [149, 318] on div "Raffeinweg 30/A 39010 Tscherms Meraner Land" at bounding box center [236, 331] width 207 height 37
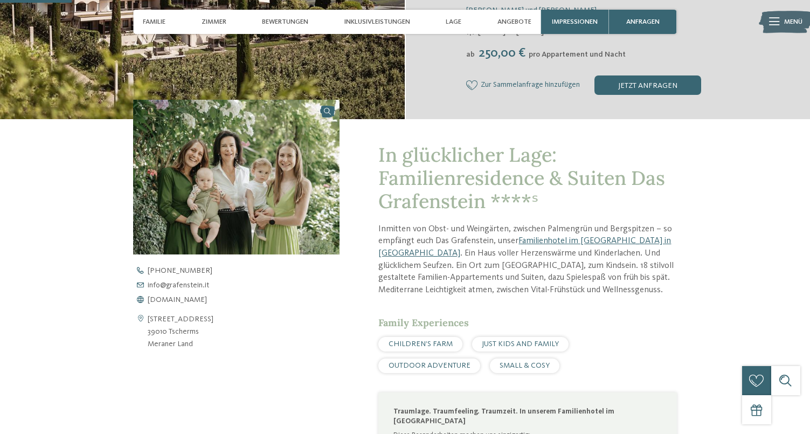
copy address "Raffeinweg 30/A 39010 Tscherms Meraner Land"
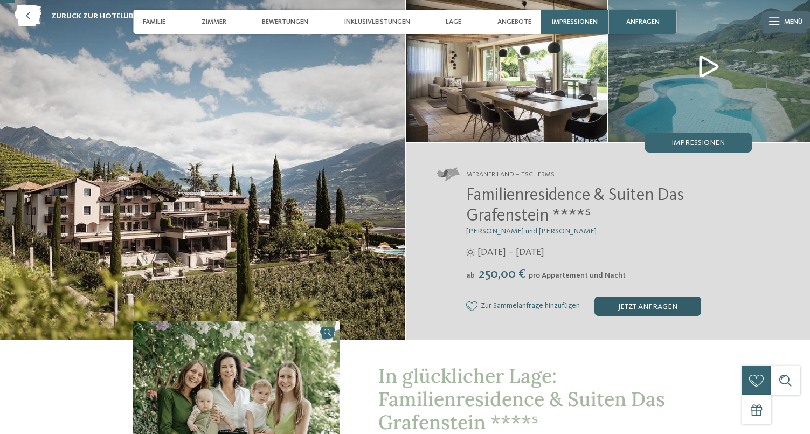
click at [622, 307] on div "jetzt anfragen" at bounding box center [648, 306] width 107 height 19
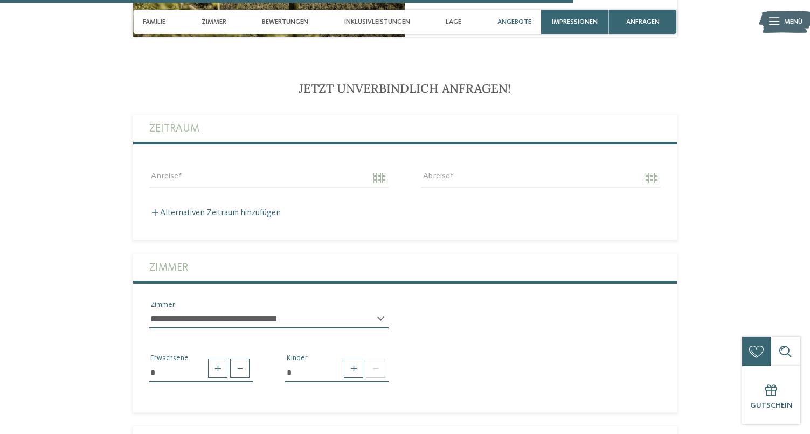
scroll to position [2239, 0]
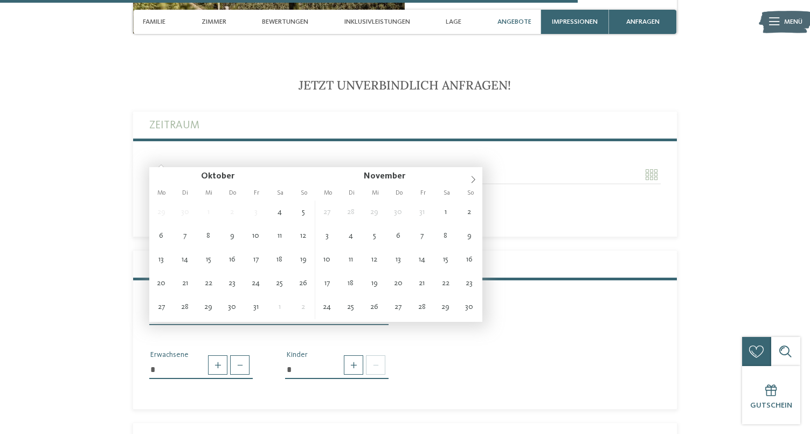
type input "**********"
drag, startPoint x: 282, startPoint y: 265, endPoint x: 279, endPoint y: 281, distance: 16.9
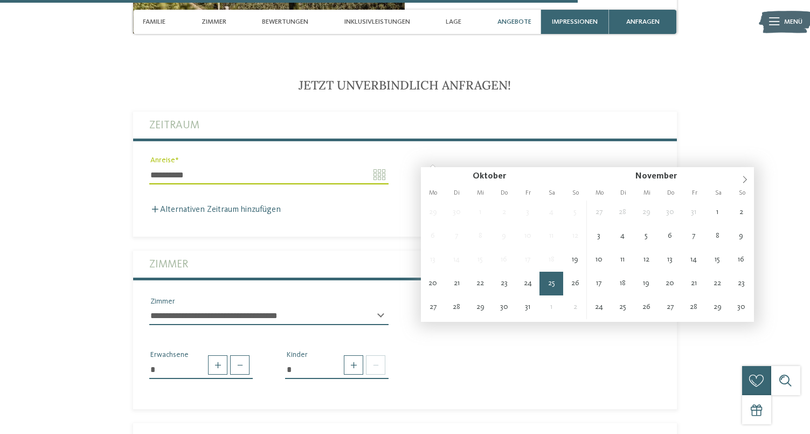
type input "**********"
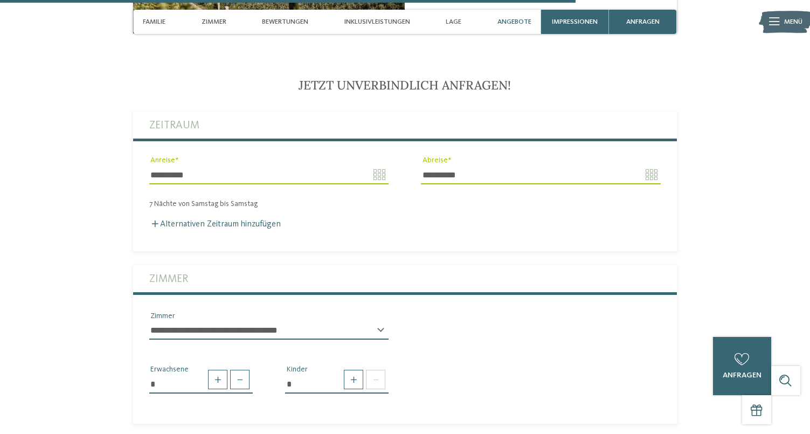
scroll to position [2259, 0]
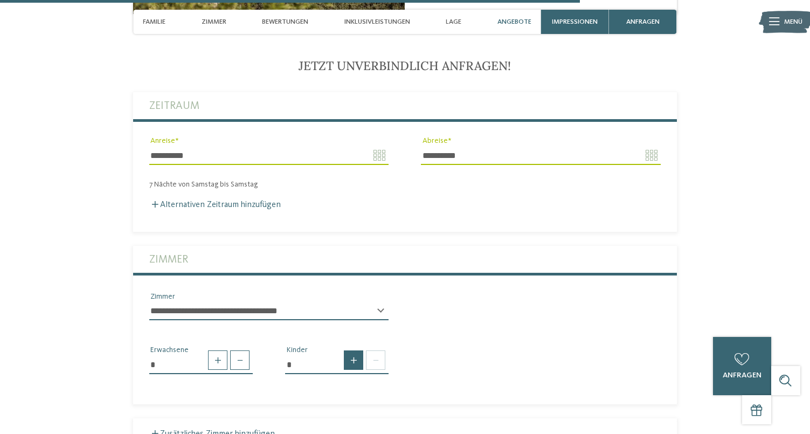
click at [358, 351] on span at bounding box center [353, 360] width 19 height 19
click at [359, 351] on span at bounding box center [353, 360] width 19 height 19
type input "*"
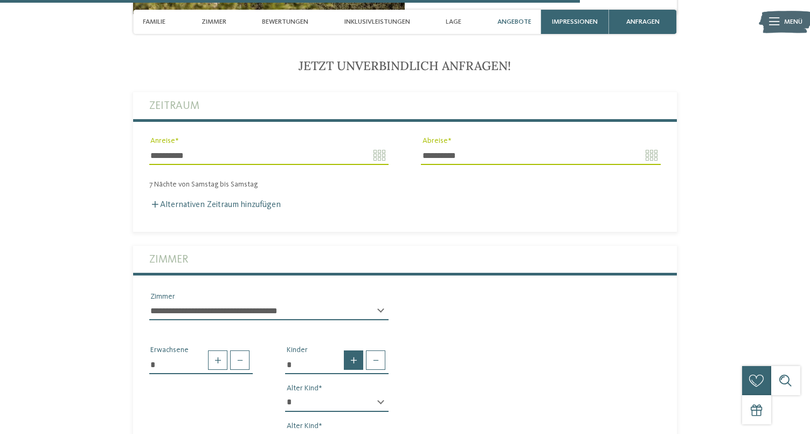
scroll to position [2400, 0]
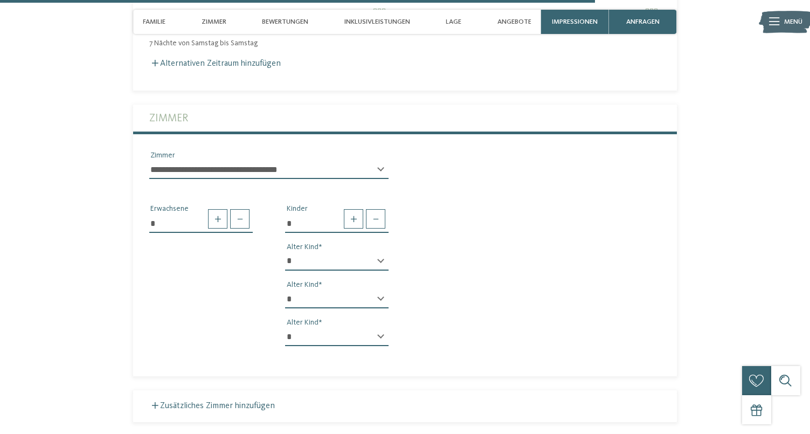
select select "*"
select select "**"
click at [438, 321] on div "* Erwachsene * Kinder * * * * * * * * * * * ** ** ** ** ** ** ** ** Alter Kind …" at bounding box center [405, 271] width 544 height 167
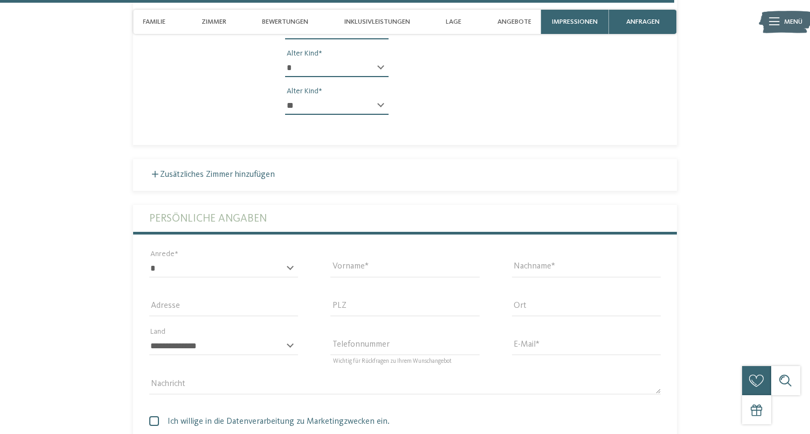
scroll to position [2722, 0]
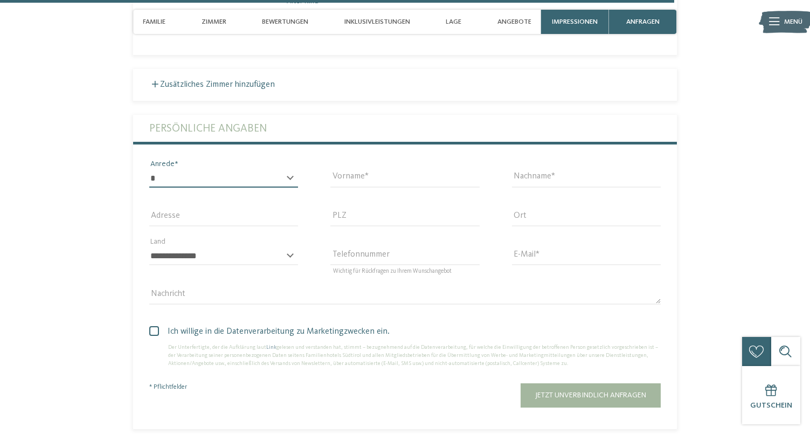
select select "*"
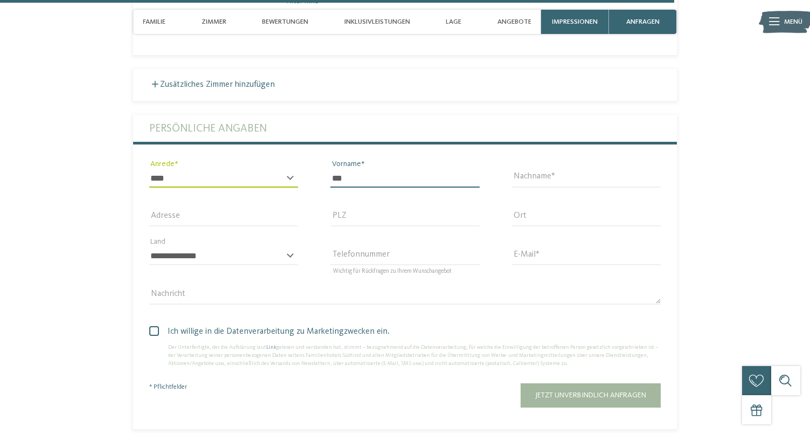
type input "***"
type input "*"
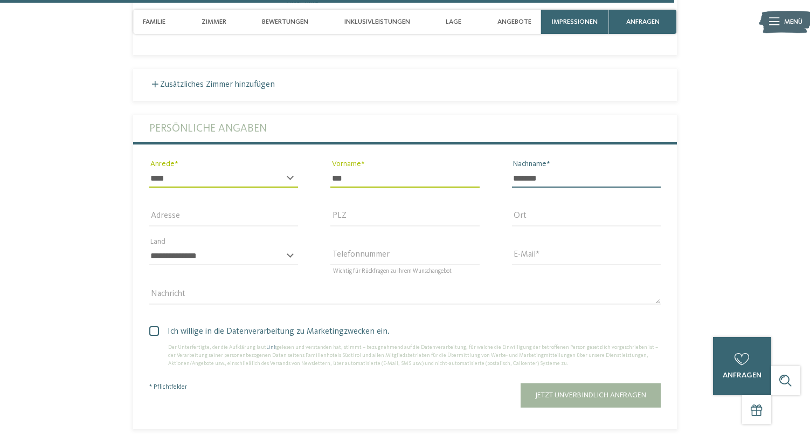
type input "*******"
select select "**"
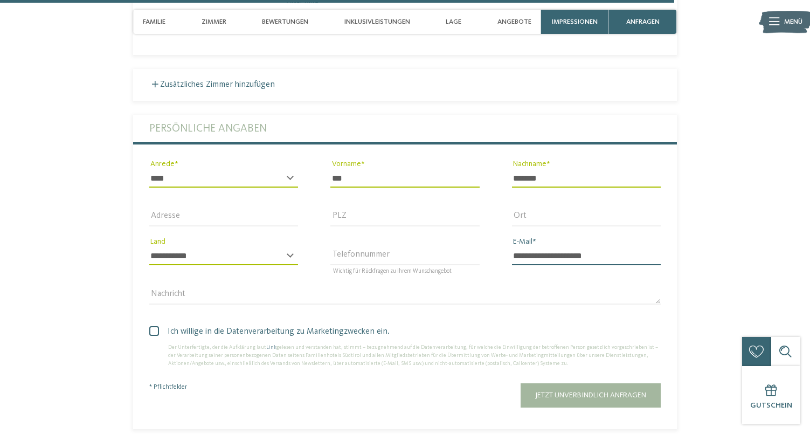
type input "**********"
click at [156, 326] on span at bounding box center [154, 331] width 10 height 10
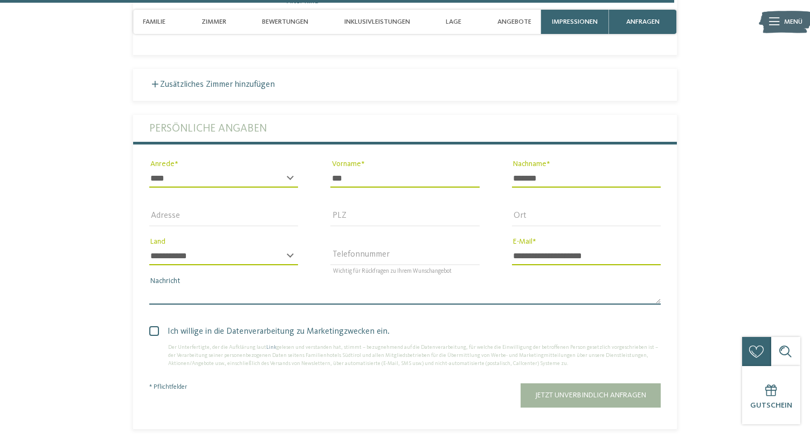
click at [184, 286] on textarea "Nachricht" at bounding box center [405, 295] width 512 height 18
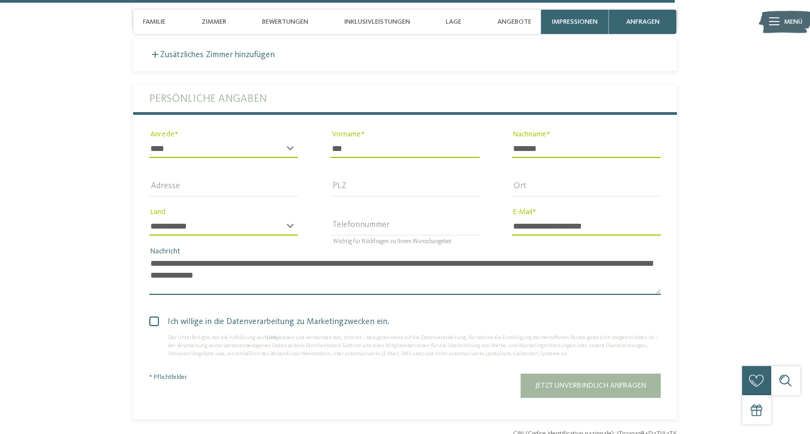
scroll to position [2792, 0]
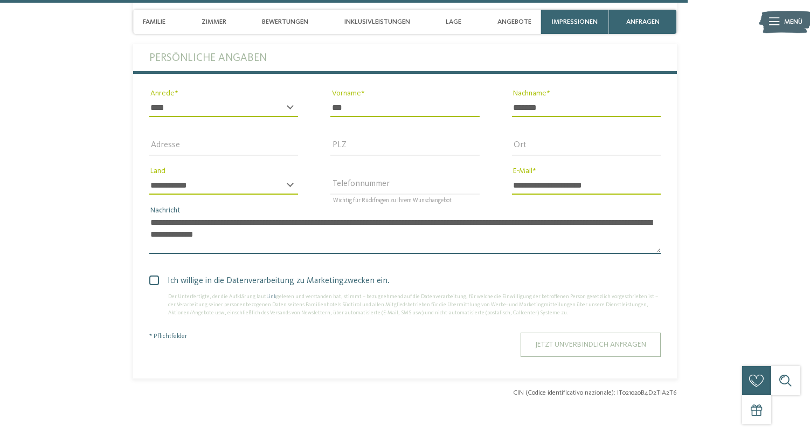
type textarea "**********"
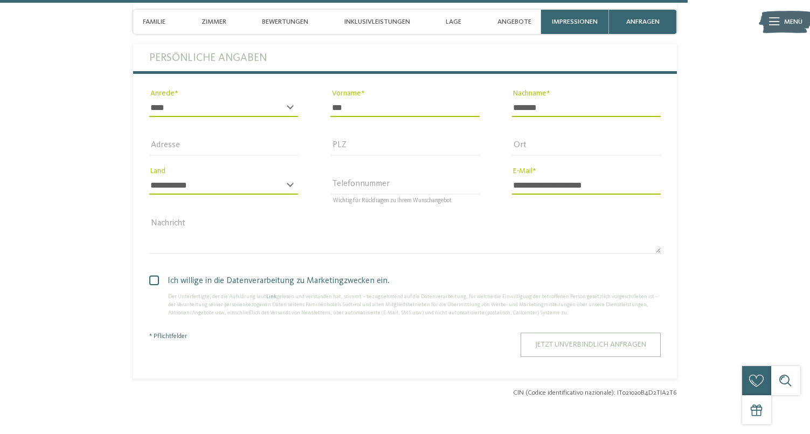
click at [588, 333] on button "Jetzt unverbindlich anfragen" at bounding box center [591, 345] width 140 height 24
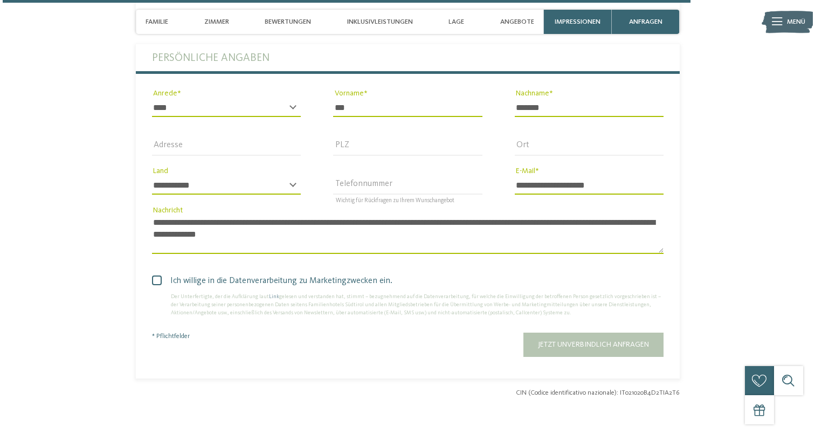
scroll to position [0, 0]
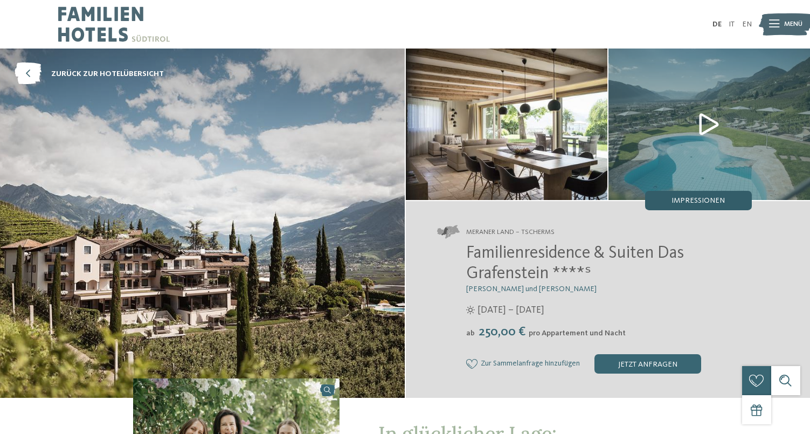
click at [702, 194] on div "Impressionen" at bounding box center [698, 200] width 107 height 19
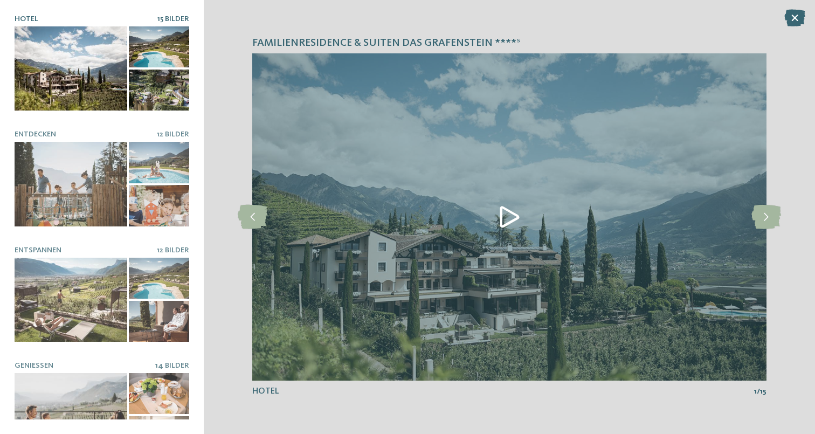
click at [521, 207] on img at bounding box center [509, 216] width 514 height 327
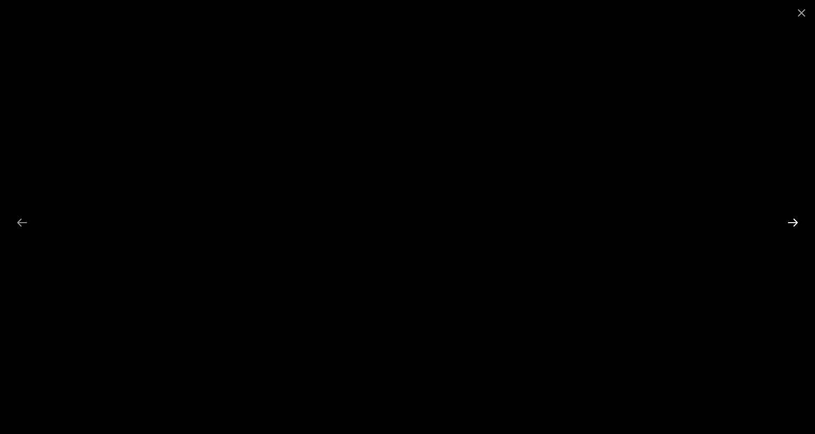
click at [797, 228] on div at bounding box center [793, 222] width 23 height 21
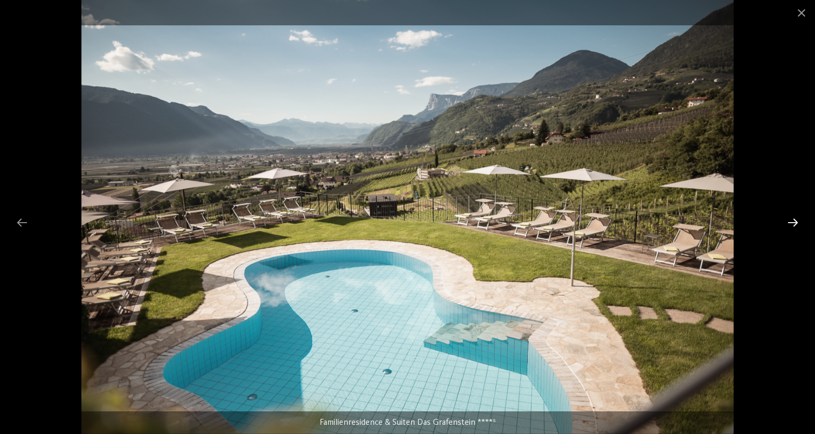
click at [795, 227] on div at bounding box center [793, 222] width 23 height 21
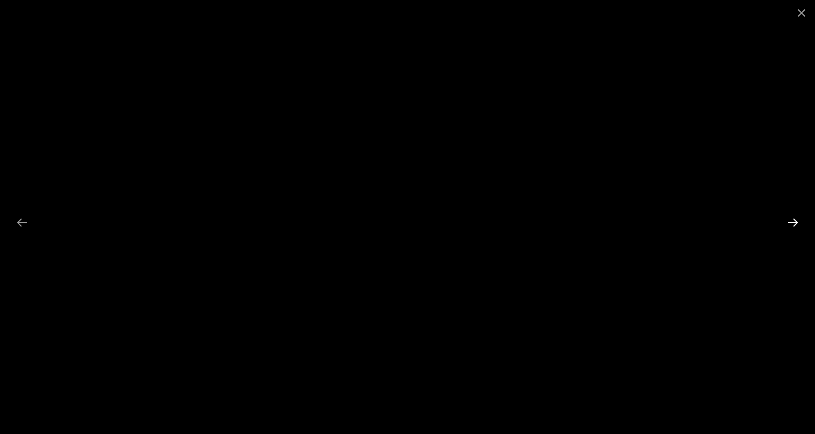
click at [795, 227] on div at bounding box center [793, 222] width 23 height 21
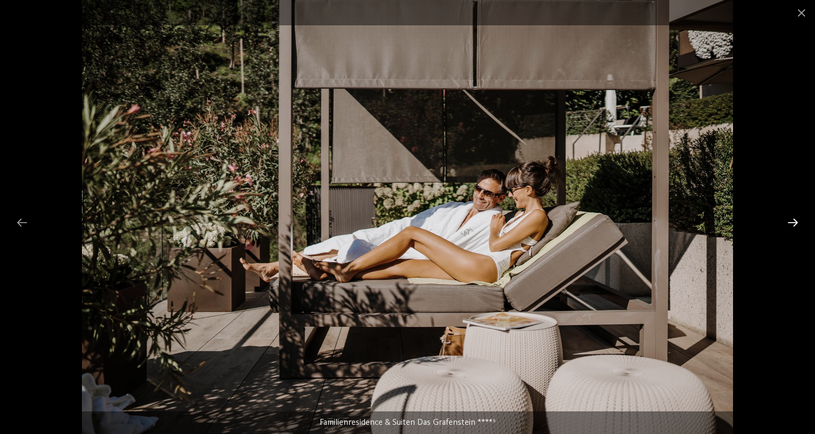
click at [793, 229] on div at bounding box center [793, 222] width 23 height 21
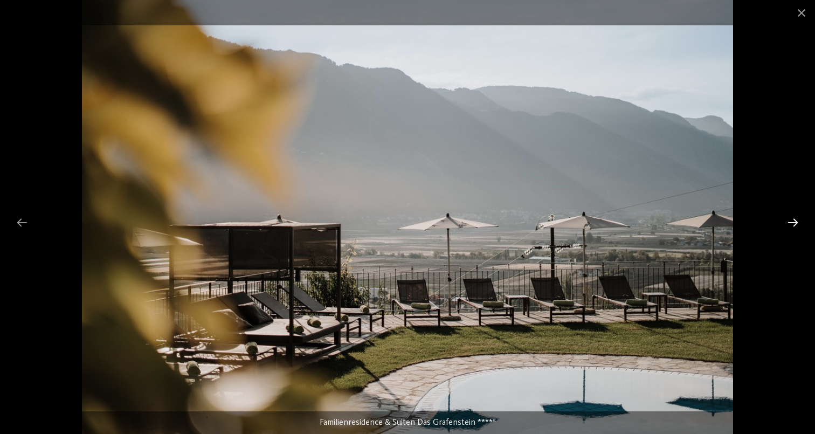
click at [793, 229] on div at bounding box center [793, 222] width 23 height 21
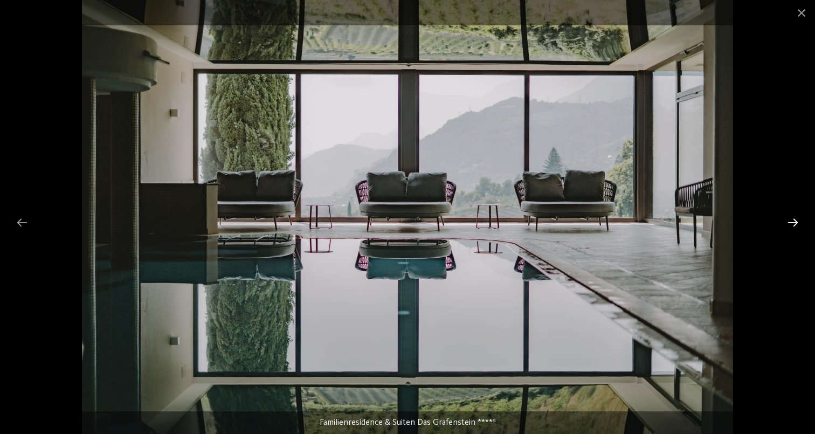
click at [793, 229] on div at bounding box center [793, 222] width 23 height 21
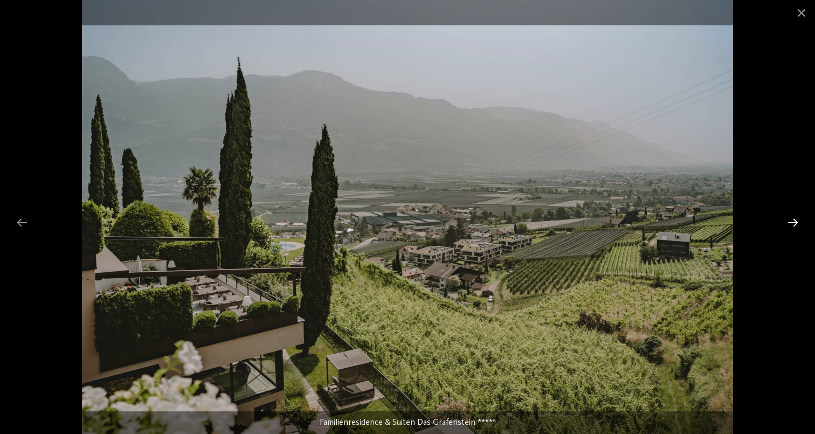
click at [793, 229] on div at bounding box center [793, 222] width 23 height 21
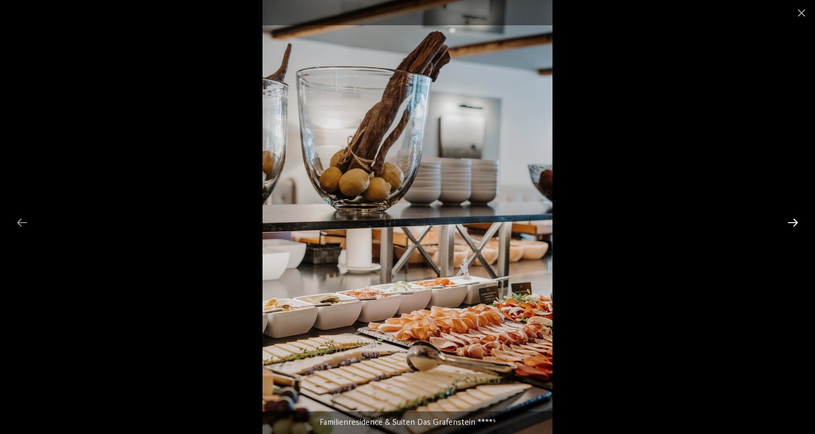
click at [793, 229] on div at bounding box center [793, 222] width 23 height 21
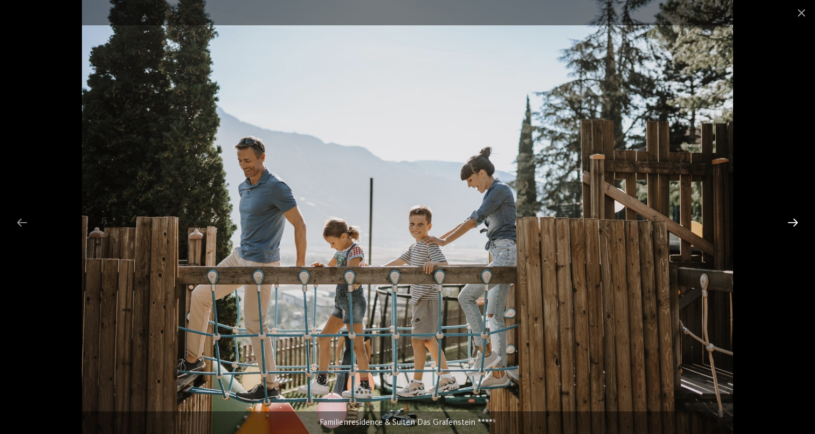
click at [793, 229] on div at bounding box center [793, 222] width 23 height 21
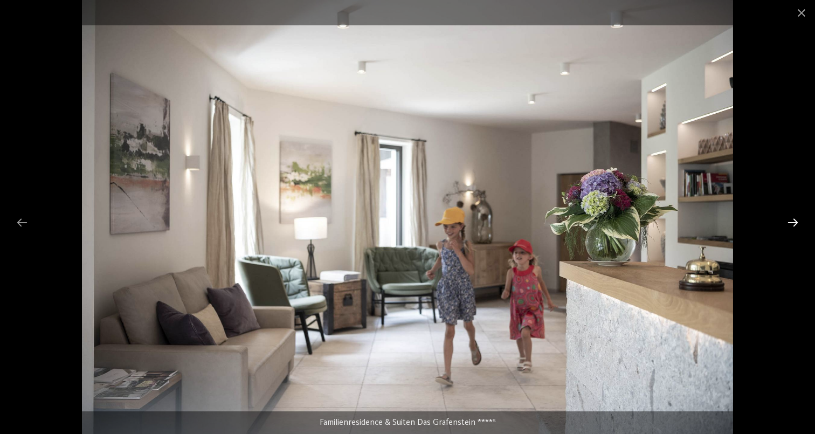
click at [793, 231] on div at bounding box center [793, 222] width 23 height 21
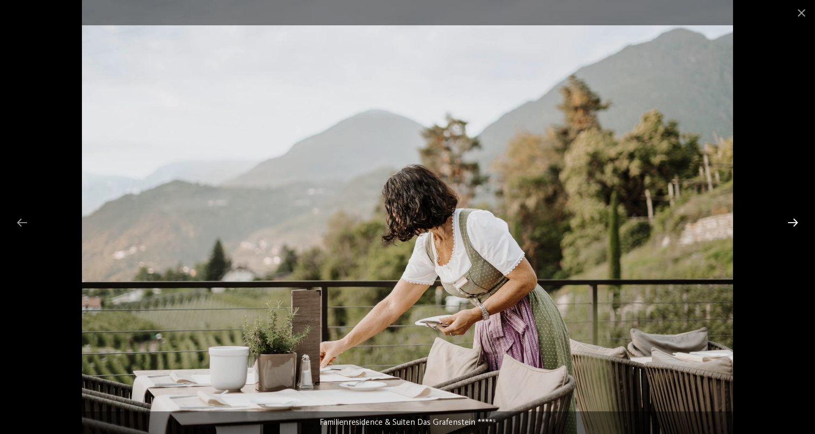
click at [793, 231] on div at bounding box center [793, 222] width 23 height 21
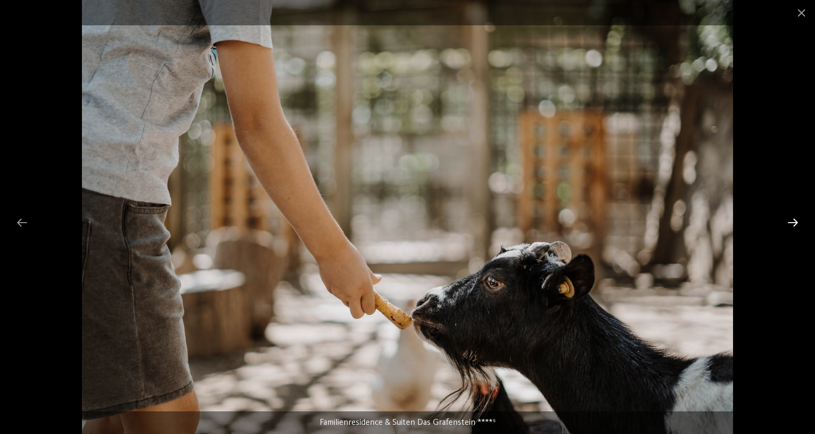
click at [793, 230] on div at bounding box center [793, 222] width 23 height 21
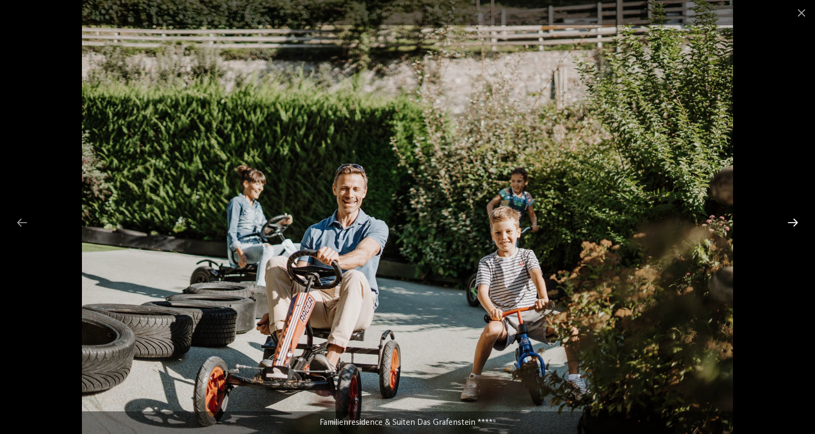
click at [793, 230] on div at bounding box center [793, 222] width 23 height 21
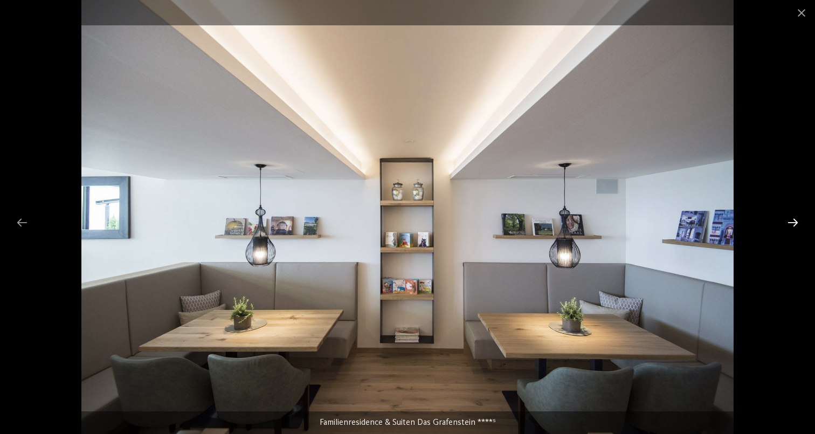
click at [793, 230] on div at bounding box center [793, 222] width 23 height 21
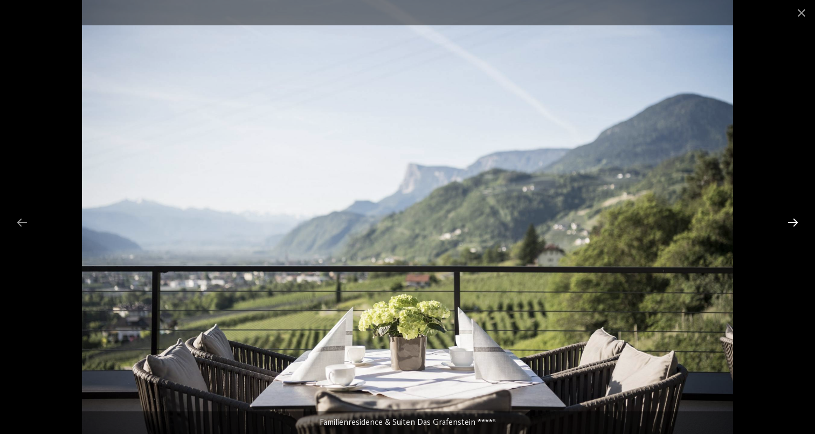
click at [793, 230] on div at bounding box center [793, 222] width 23 height 21
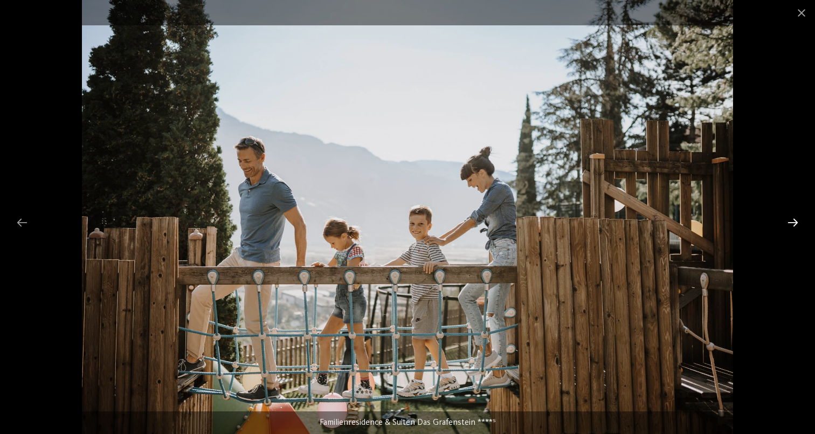
click at [794, 231] on div at bounding box center [793, 222] width 23 height 21
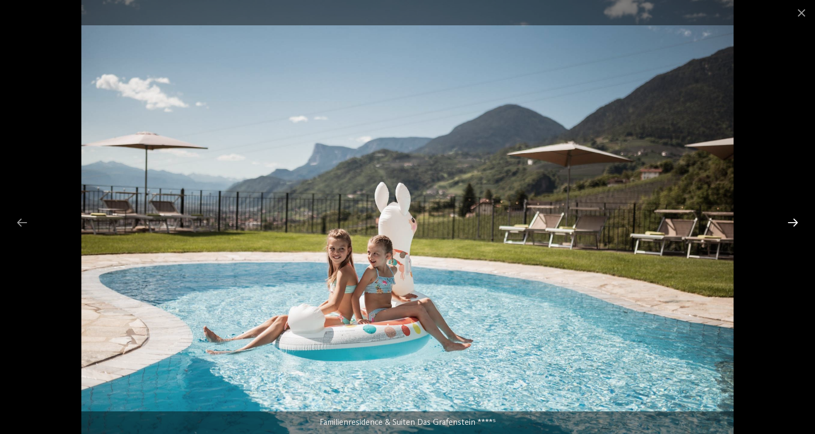
click at [794, 231] on div at bounding box center [793, 222] width 23 height 21
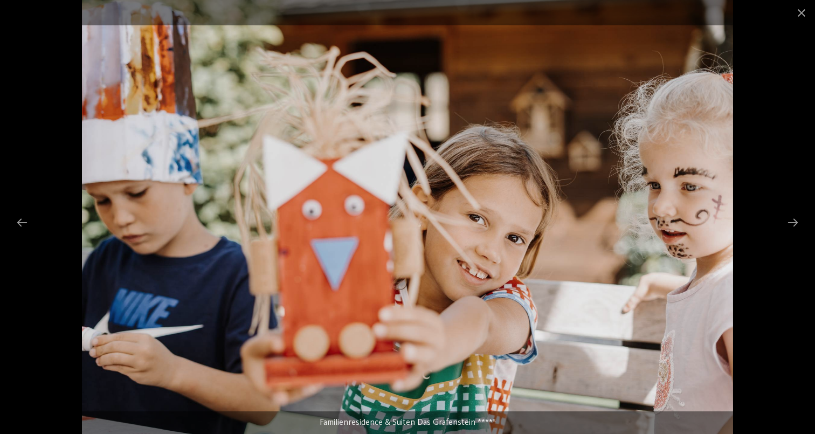
click at [797, 28] on div at bounding box center [407, 217] width 815 height 434
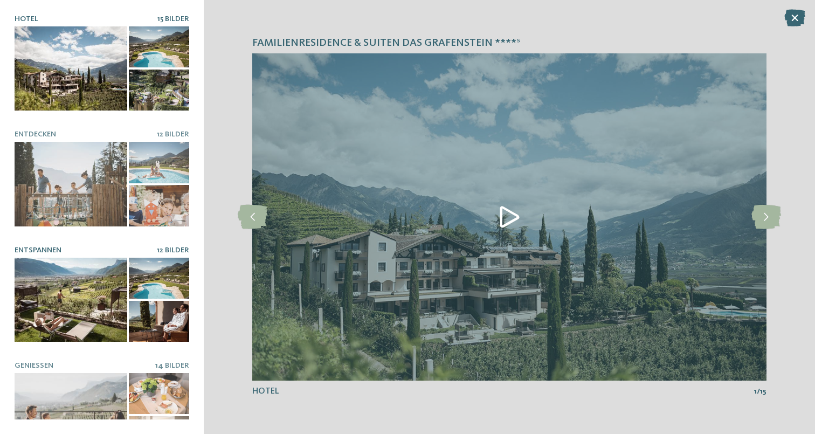
scroll to position [139, 0]
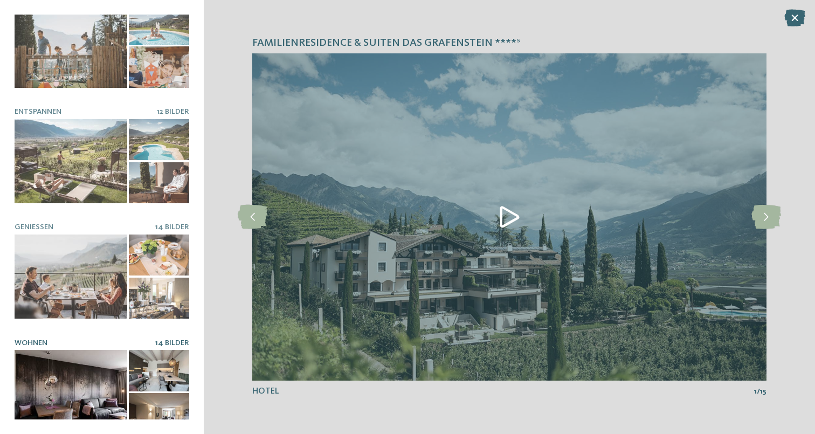
click at [90, 350] on div at bounding box center [71, 392] width 113 height 85
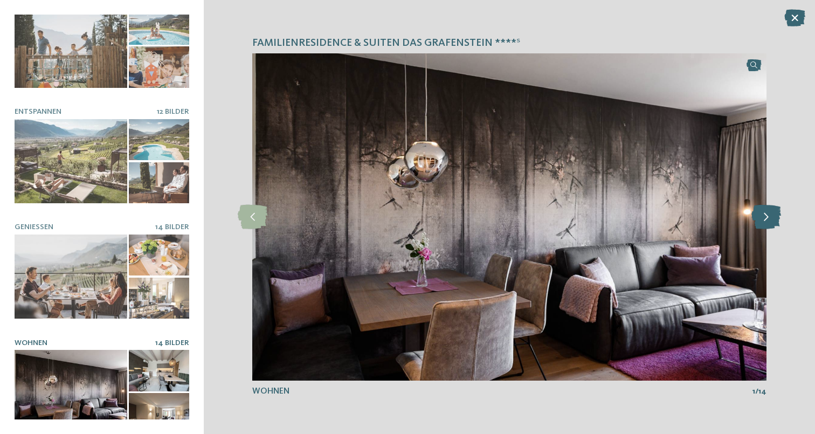
click at [776, 211] on icon at bounding box center [767, 217] width 30 height 24
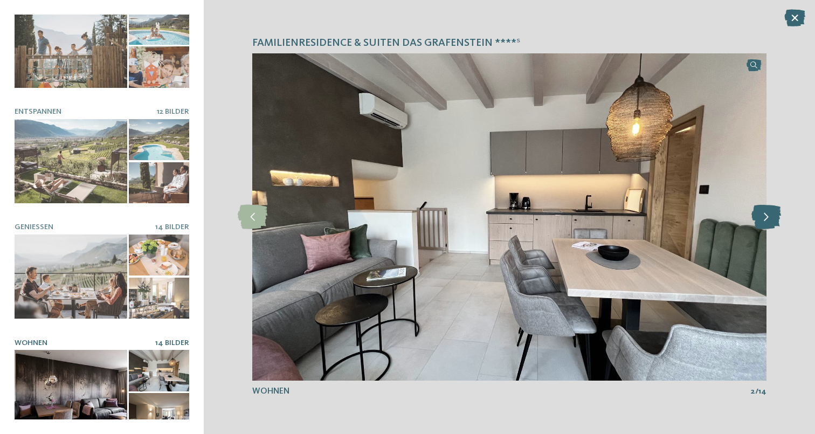
click at [775, 213] on icon at bounding box center [767, 217] width 30 height 24
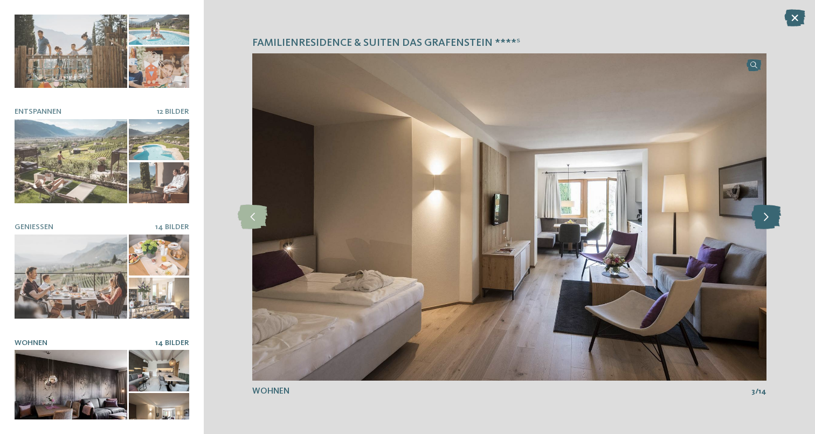
click at [775, 212] on icon at bounding box center [767, 217] width 30 height 24
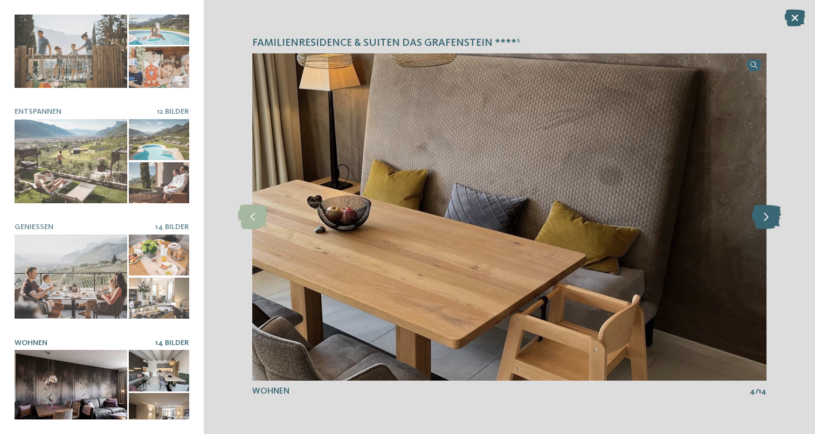
click at [775, 212] on icon at bounding box center [767, 217] width 30 height 24
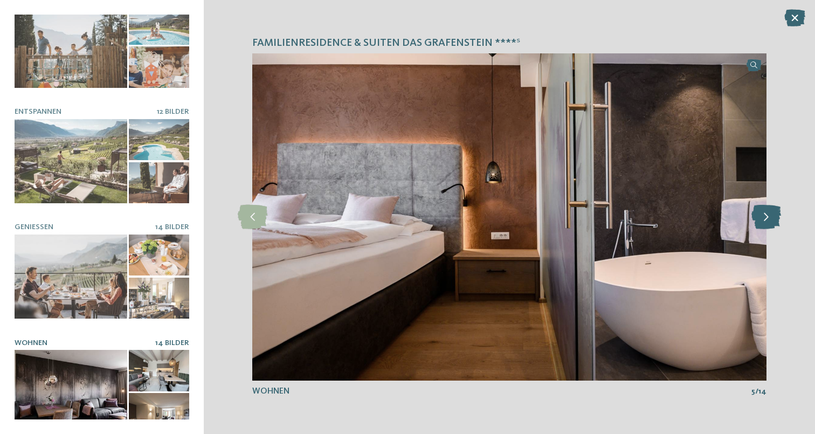
click at [775, 212] on icon at bounding box center [767, 217] width 30 height 24
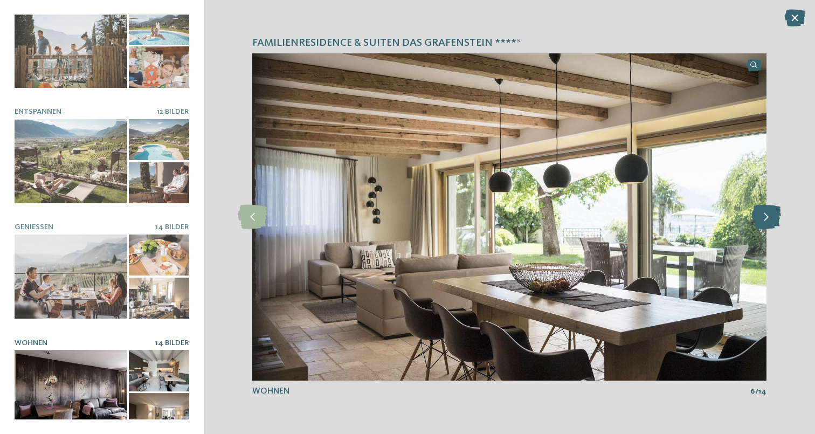
click at [775, 212] on icon at bounding box center [767, 217] width 30 height 24
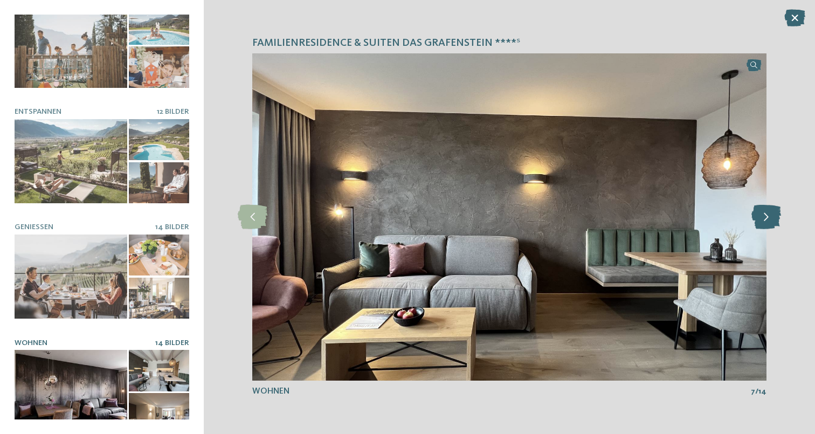
click at [775, 212] on icon at bounding box center [767, 217] width 30 height 24
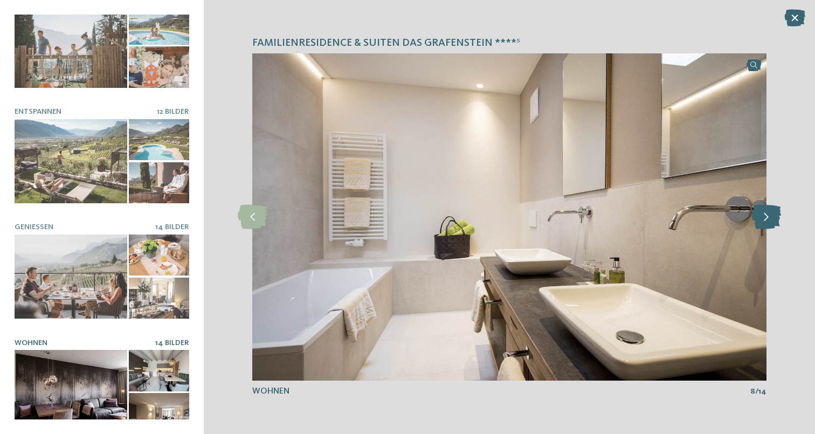
click at [775, 212] on icon at bounding box center [767, 217] width 30 height 24
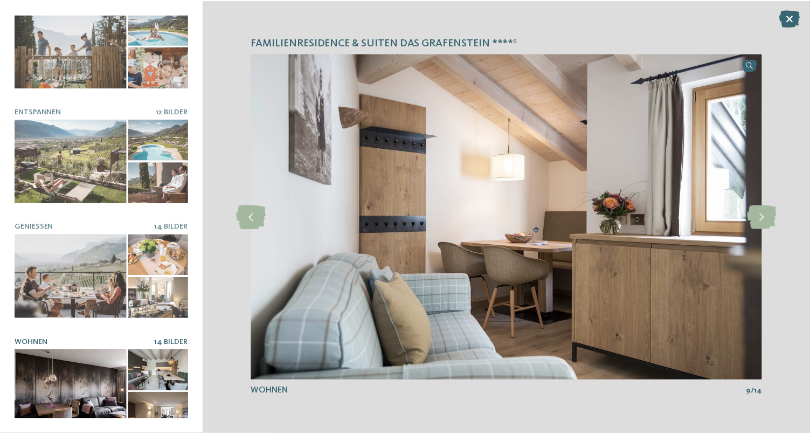
scroll to position [0, 0]
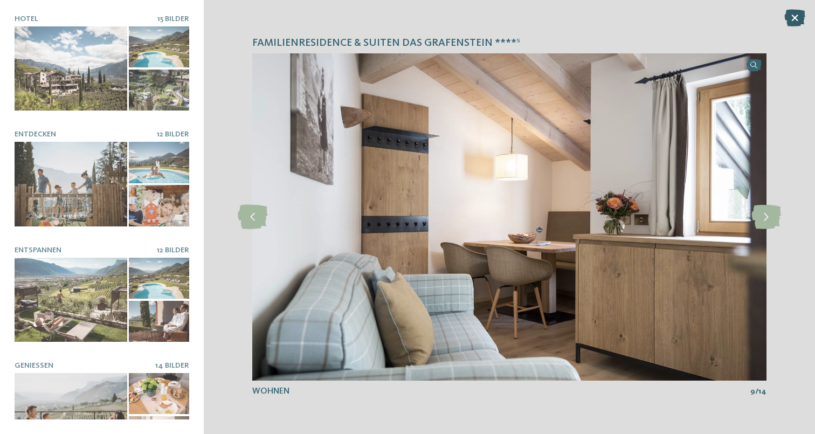
click at [801, 19] on icon at bounding box center [795, 17] width 21 height 17
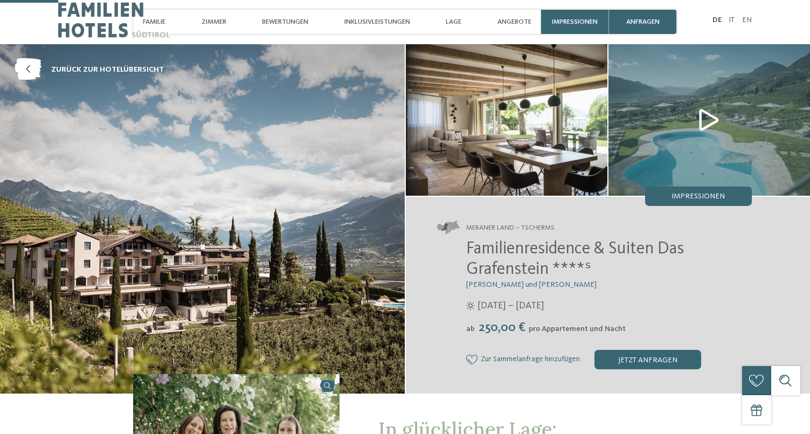
scroll to position [371, 0]
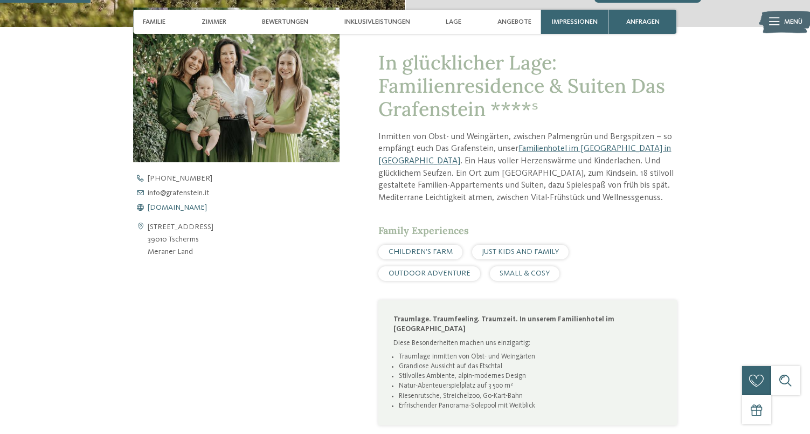
click at [190, 204] on span "www.grafenstein.it" at bounding box center [177, 208] width 59 height 8
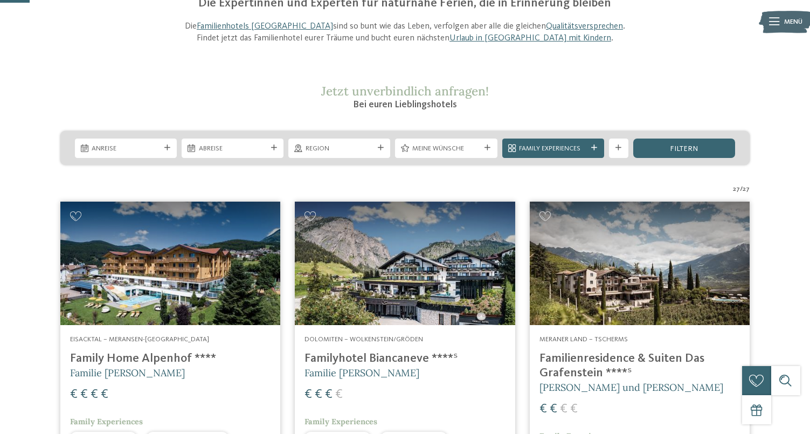
scroll to position [116, 0]
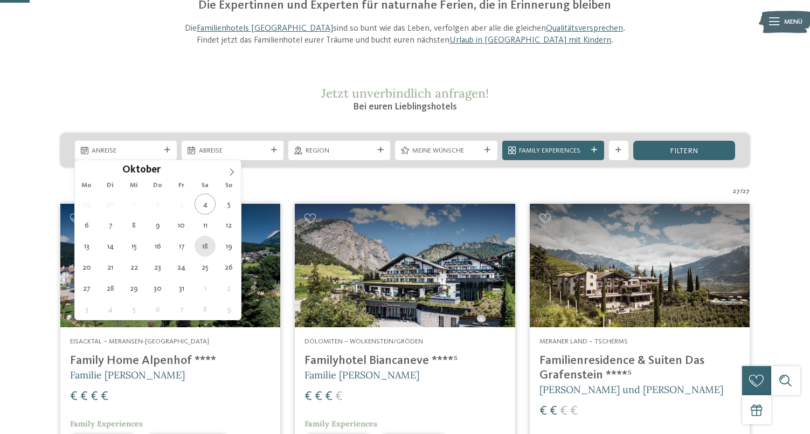
type div "[DATE]"
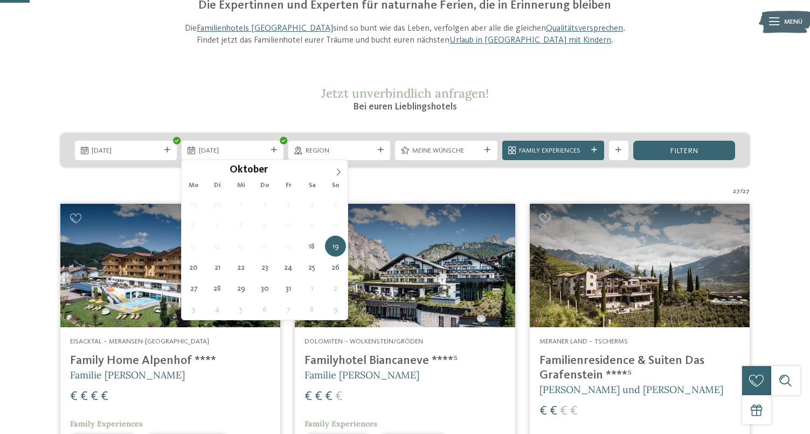
drag, startPoint x: 213, startPoint y: 246, endPoint x: 211, endPoint y: 252, distance: 6.1
type div "[DATE]"
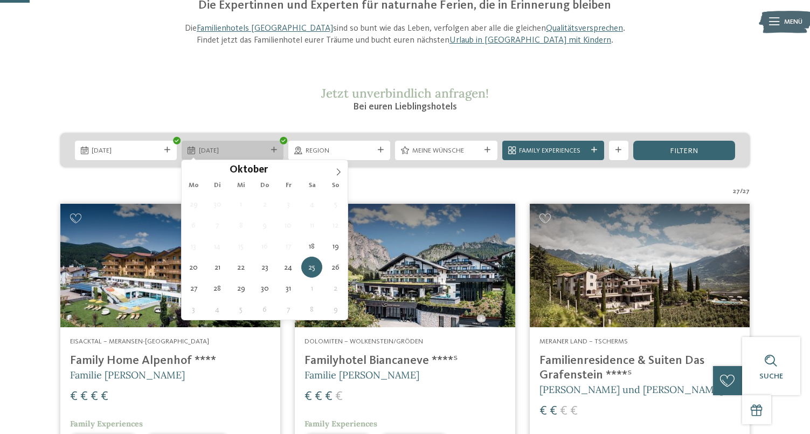
click at [242, 154] on span "[DATE]" at bounding box center [233, 151] width 68 height 10
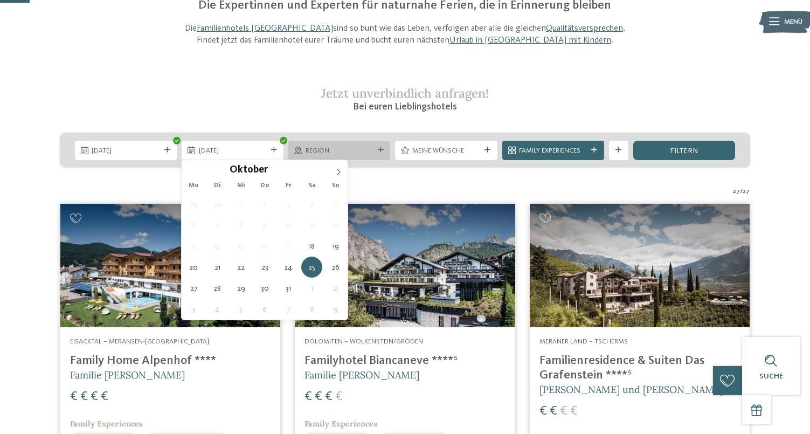
click at [325, 149] on span "Region" at bounding box center [340, 151] width 68 height 10
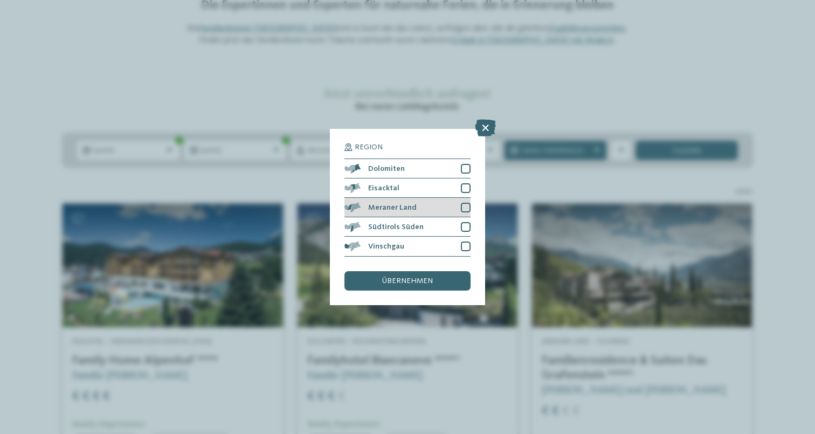
click at [461, 198] on div "Meraner Land" at bounding box center [408, 207] width 126 height 19
click at [465, 222] on div at bounding box center [466, 227] width 10 height 10
click at [445, 271] on div "übernehmen" at bounding box center [408, 280] width 126 height 19
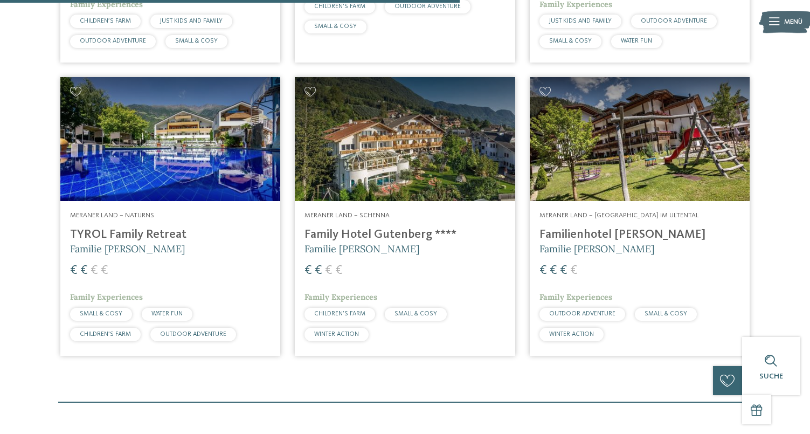
scroll to position [575, 0]
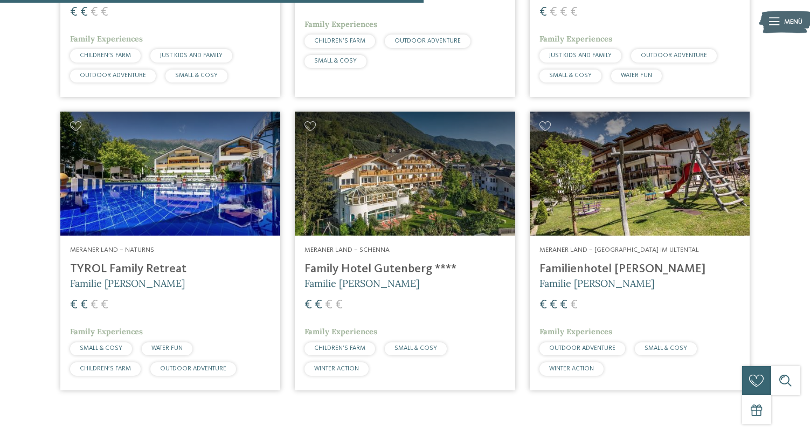
click at [669, 183] on img at bounding box center [640, 174] width 220 height 124
click at [579, 266] on h4 "Familienhotel [PERSON_NAME]" at bounding box center [640, 269] width 201 height 15
click at [578, 265] on h4 "Familienhotel [PERSON_NAME]" at bounding box center [640, 269] width 201 height 15
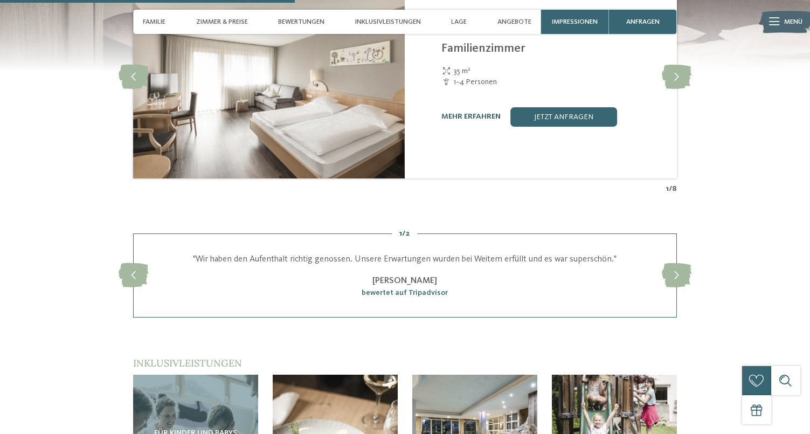
scroll to position [1303, 0]
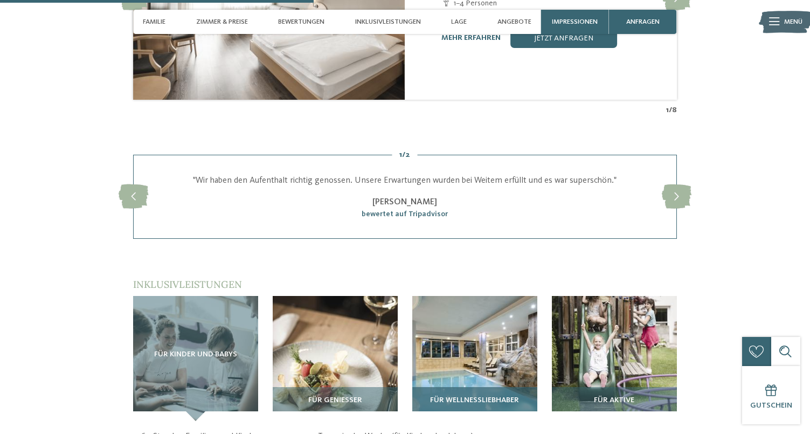
click at [430, 387] on div "Für Wellnessliebhaber" at bounding box center [475, 404] width 125 height 34
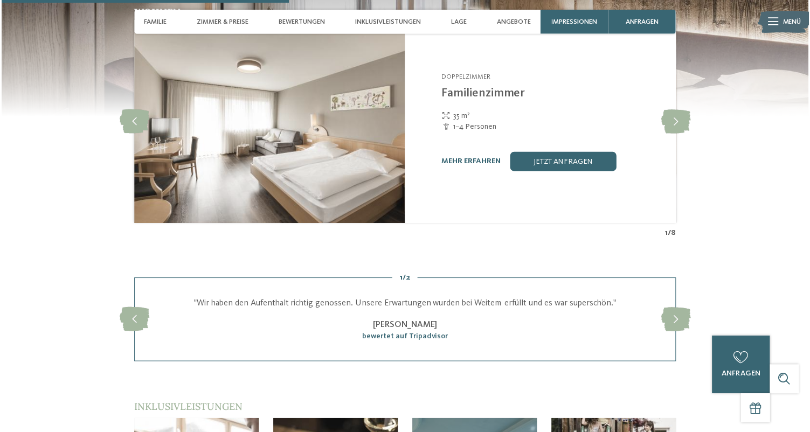
scroll to position [985, 0]
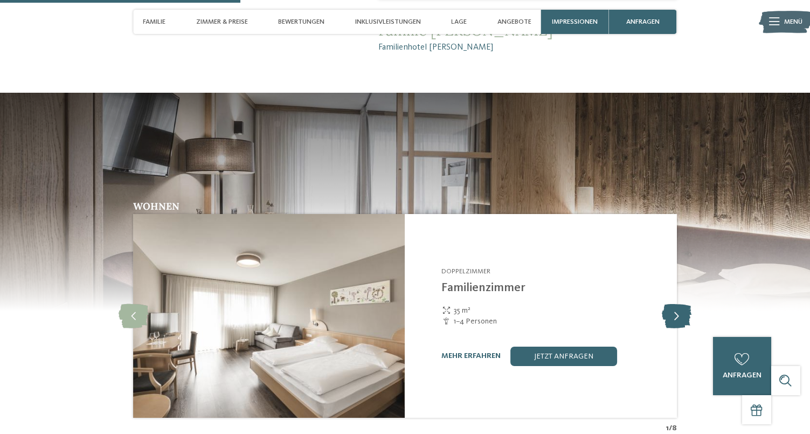
click at [683, 304] on icon at bounding box center [677, 316] width 30 height 24
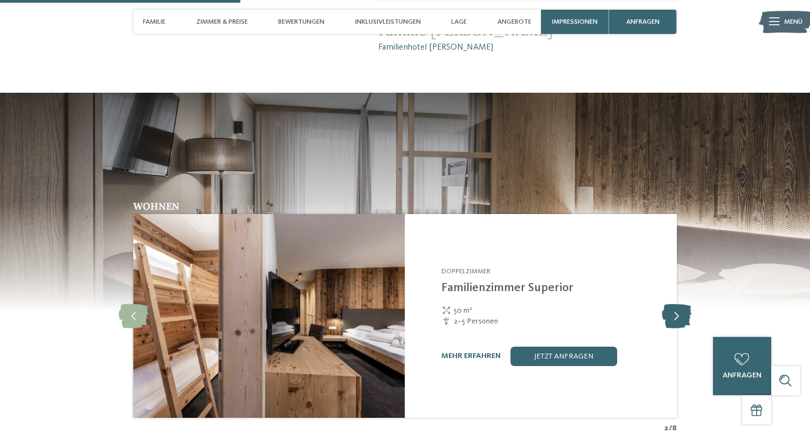
click at [683, 304] on icon at bounding box center [677, 316] width 30 height 24
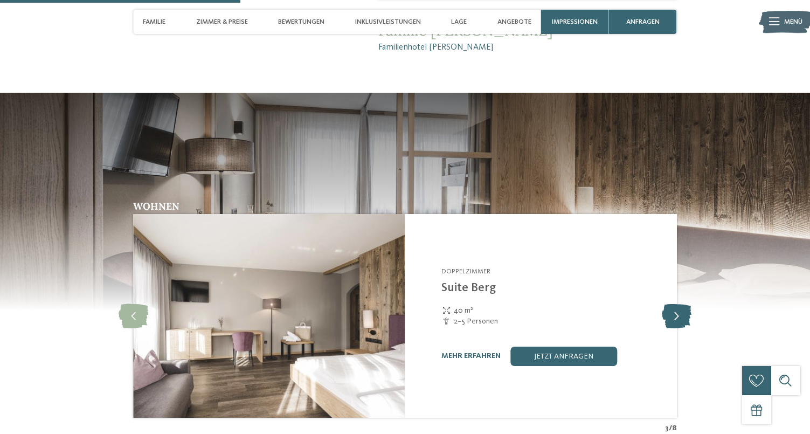
click at [683, 304] on icon at bounding box center [677, 316] width 30 height 24
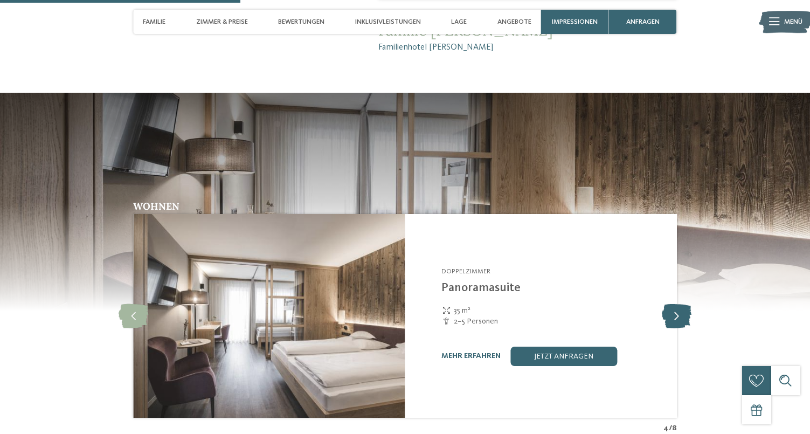
click at [682, 304] on icon at bounding box center [677, 316] width 30 height 24
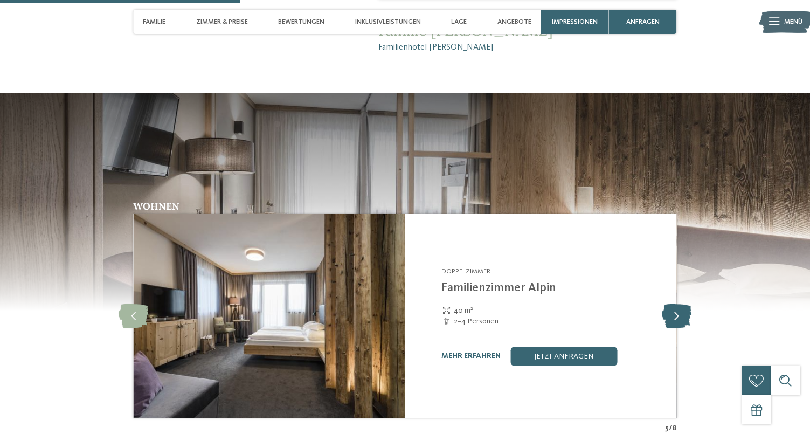
click at [682, 304] on icon at bounding box center [677, 316] width 30 height 24
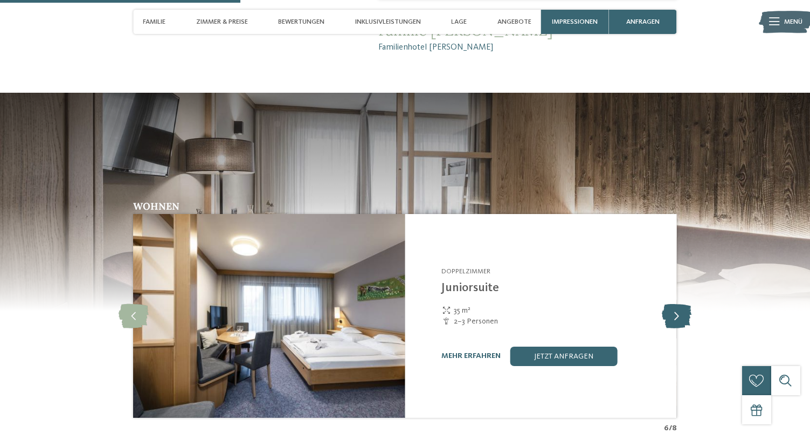
click at [682, 304] on icon at bounding box center [677, 316] width 30 height 24
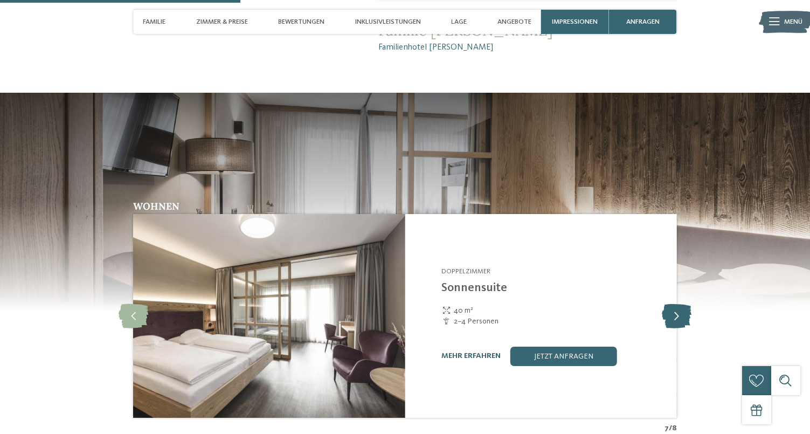
click at [682, 304] on icon at bounding box center [677, 316] width 30 height 24
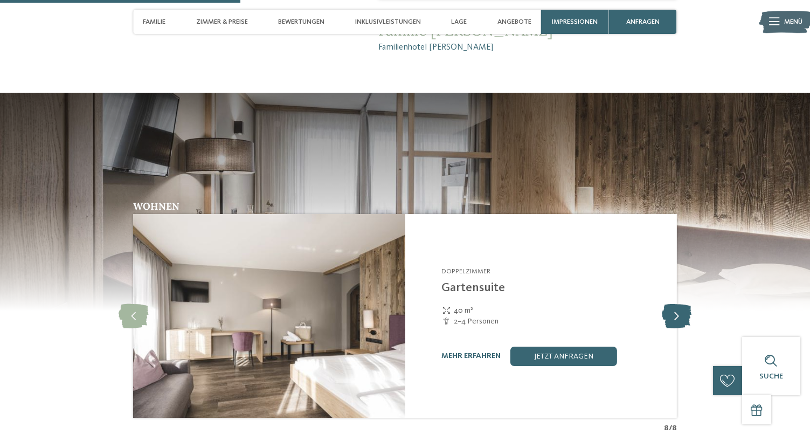
click at [682, 304] on icon at bounding box center [677, 316] width 30 height 24
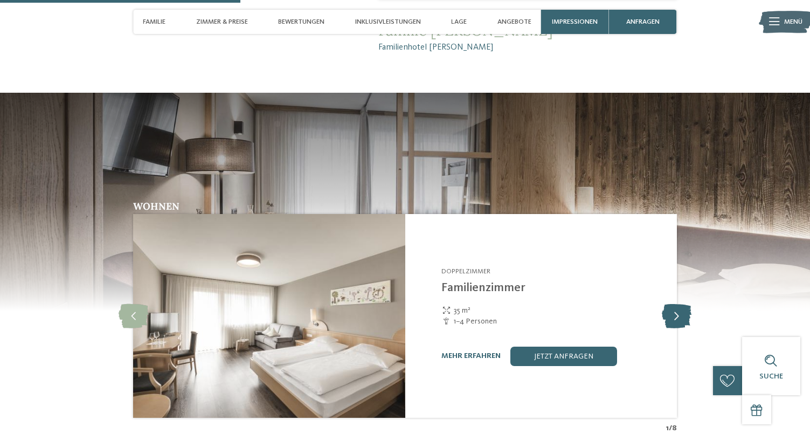
click at [682, 304] on icon at bounding box center [677, 316] width 30 height 24
